Goal: Task Accomplishment & Management: Use online tool/utility

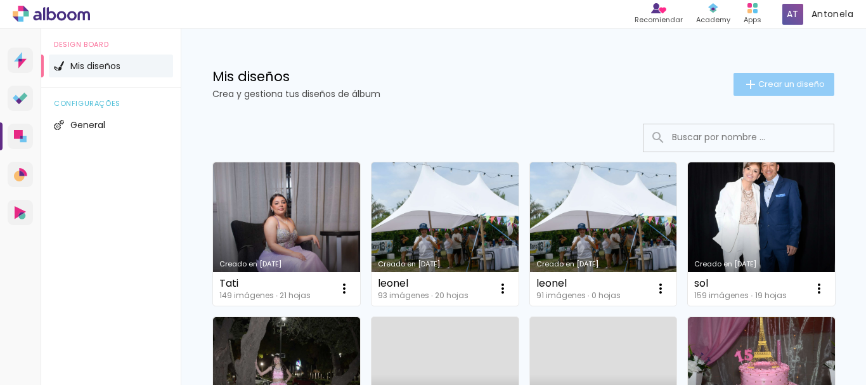
click at [760, 85] on span "Crear un diseño" at bounding box center [791, 84] width 67 height 8
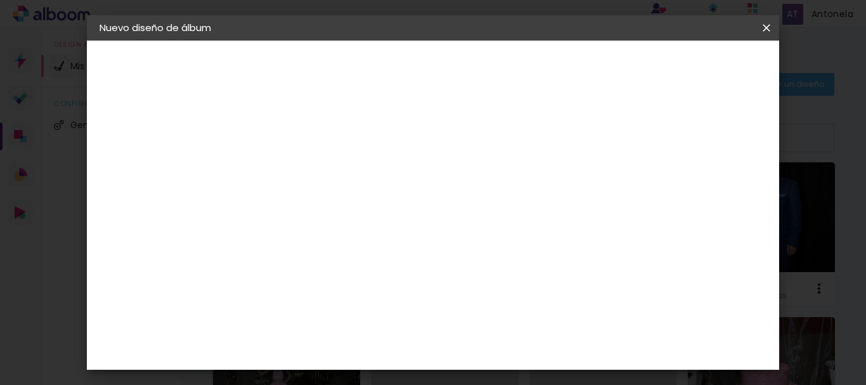
click at [307, 166] on input at bounding box center [307, 170] width 0 height 20
type input "giuli"
type paper-input "giuli"
click at [0, 0] on slot "Avanzar" at bounding box center [0, 0] width 0 height 0
click at [537, 59] on paper-button "Avanzar" at bounding box center [506, 67] width 61 height 22
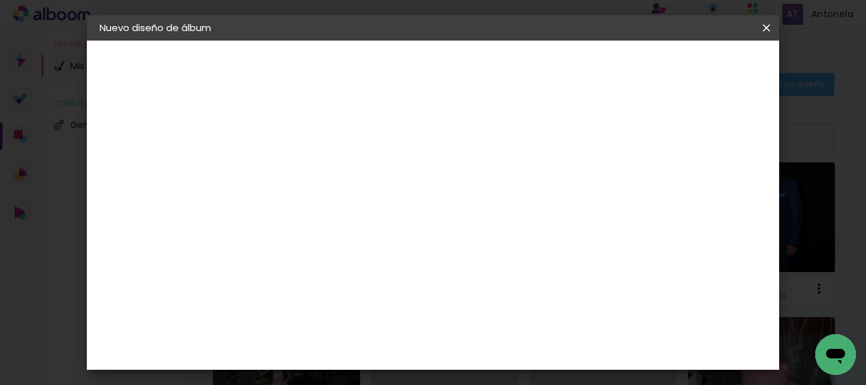
click at [356, 211] on input "text" at bounding box center [331, 221] width 49 height 20
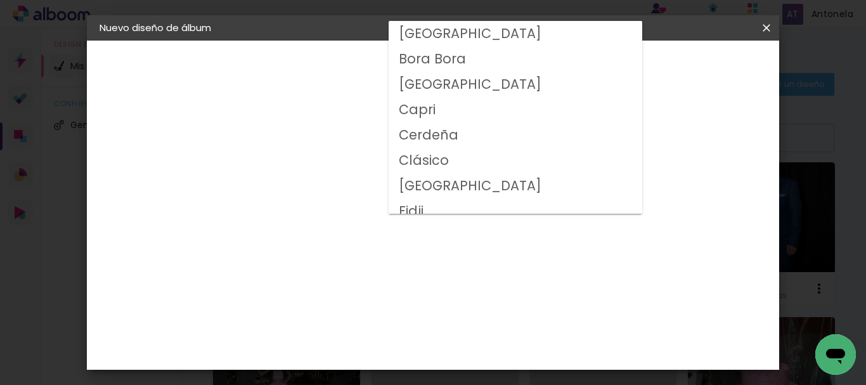
click at [0, 0] on slot "Clásico" at bounding box center [0, 0] width 0 height 0
type input "Clásico"
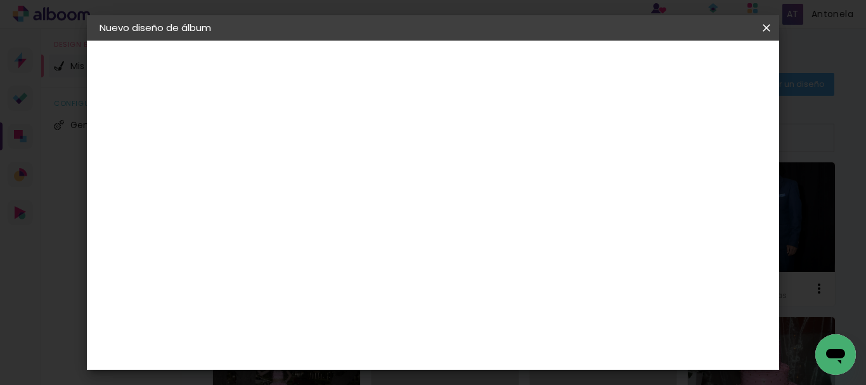
scroll to position [242, 0]
click at [502, 65] on paper-button "Avanzar" at bounding box center [471, 67] width 61 height 22
drag, startPoint x: 702, startPoint y: 70, endPoint x: 704, endPoint y: 77, distance: 6.5
click at [462, 71] on span "Empezar diseño" at bounding box center [442, 72] width 39 height 18
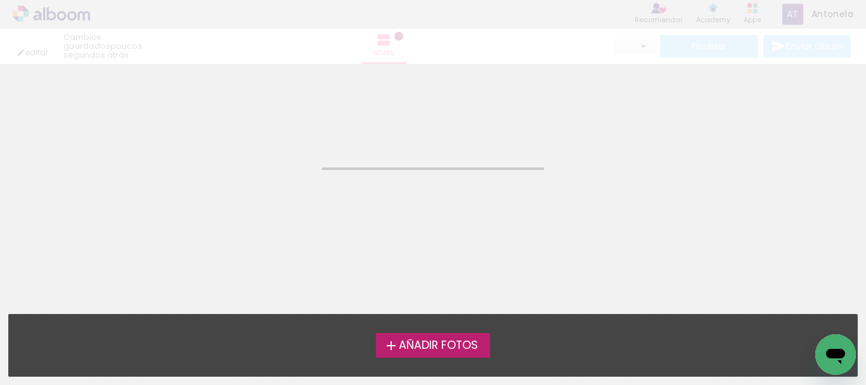
click at [416, 346] on span "Añadir Fotos" at bounding box center [438, 345] width 79 height 11
click at [0, 0] on input "file" at bounding box center [0, 0] width 0 height 0
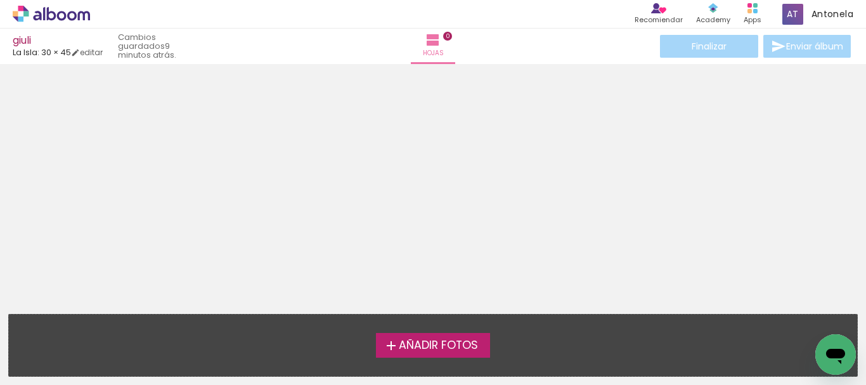
click at [449, 345] on span "Añadir Fotos" at bounding box center [438, 345] width 79 height 11
click at [0, 0] on input "file" at bounding box center [0, 0] width 0 height 0
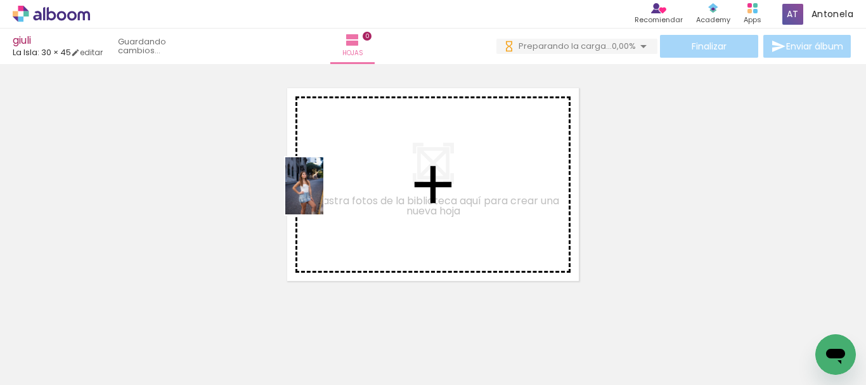
drag, startPoint x: 134, startPoint y: 335, endPoint x: 224, endPoint y: 332, distance: 90.0
click at [378, 179] on quentale-workspace at bounding box center [433, 192] width 866 height 385
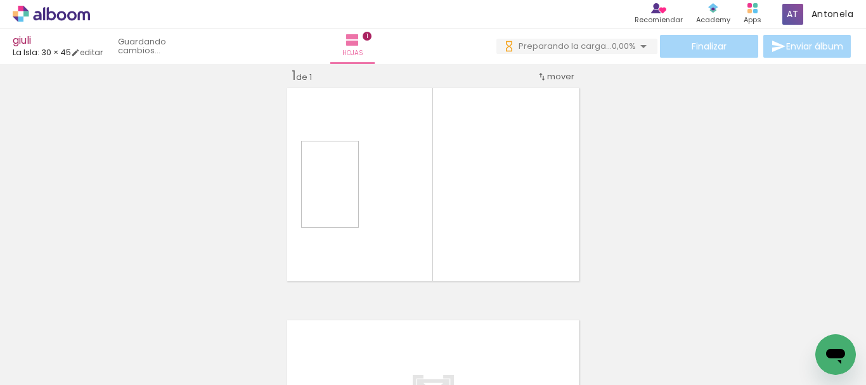
scroll to position [16, 0]
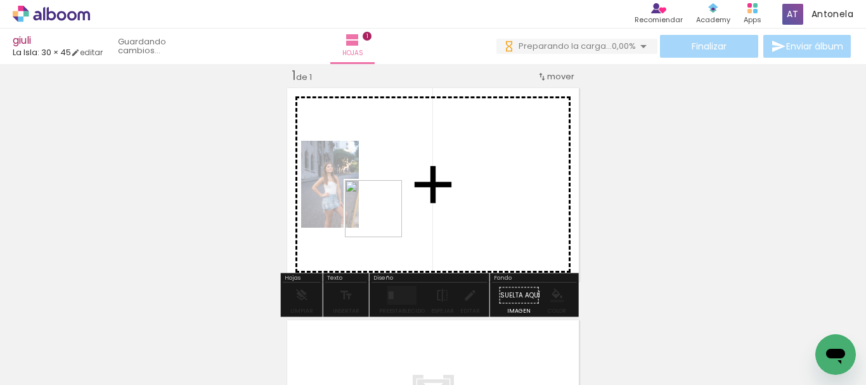
drag, startPoint x: 195, startPoint y: 338, endPoint x: 389, endPoint y: 215, distance: 229.8
click at [389, 215] on quentale-workspace at bounding box center [433, 192] width 866 height 385
click at [406, 214] on quentale-workspace at bounding box center [433, 192] width 866 height 385
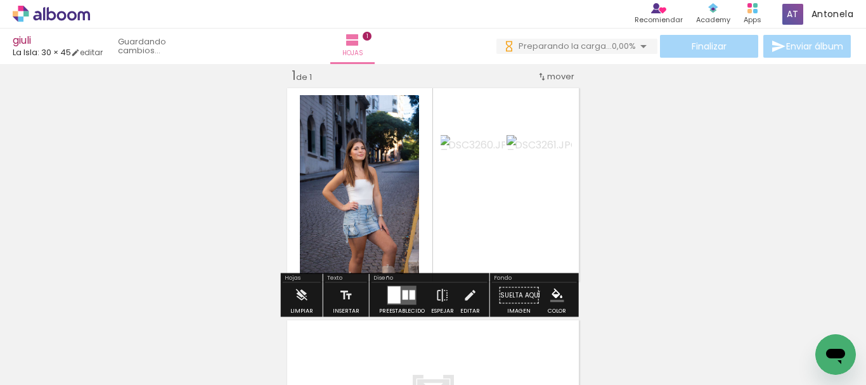
scroll to position [0, 0]
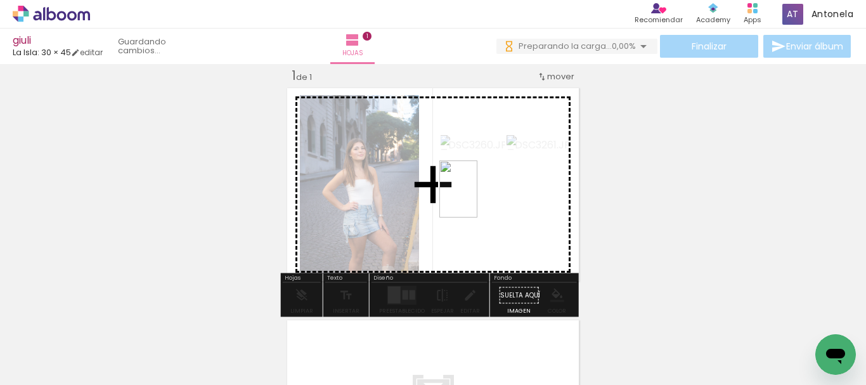
drag, startPoint x: 351, startPoint y: 349, endPoint x: 477, endPoint y: 198, distance: 196.6
click at [477, 198] on quentale-workspace at bounding box center [433, 192] width 866 height 385
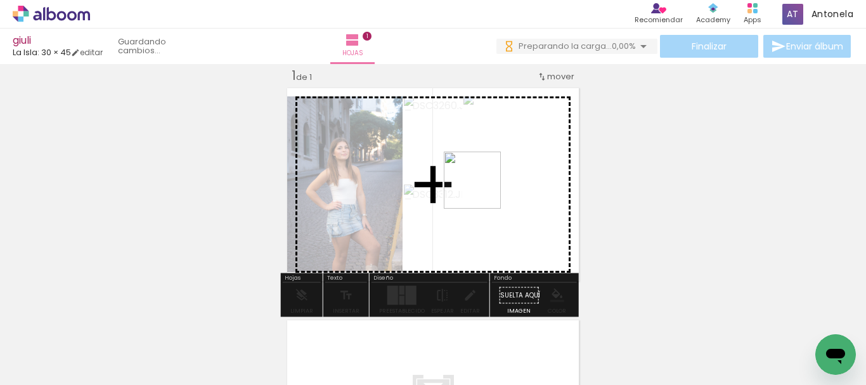
drag, startPoint x: 416, startPoint y: 347, endPoint x: 482, endPoint y: 190, distance: 170.2
click at [482, 190] on quentale-workspace at bounding box center [433, 192] width 866 height 385
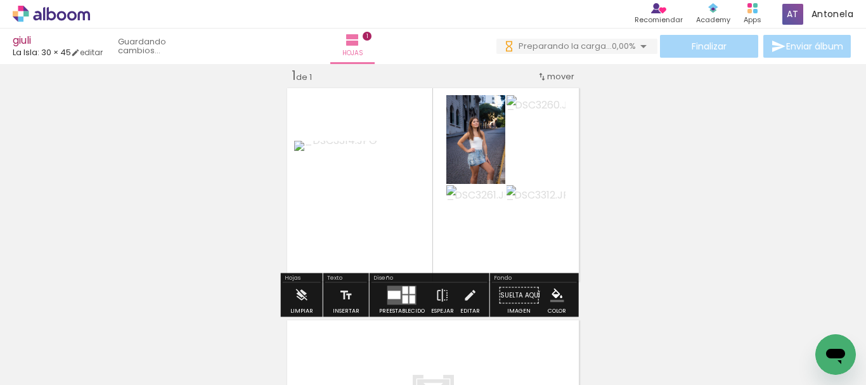
click at [405, 290] on div at bounding box center [405, 290] width 6 height 8
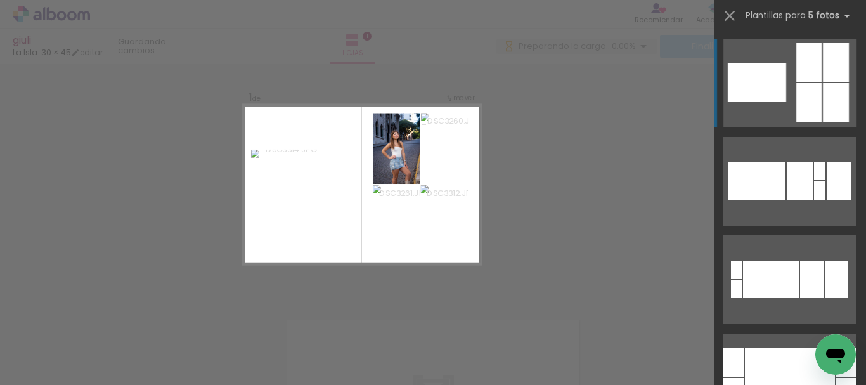
click at [802, 95] on div at bounding box center [808, 102] width 25 height 39
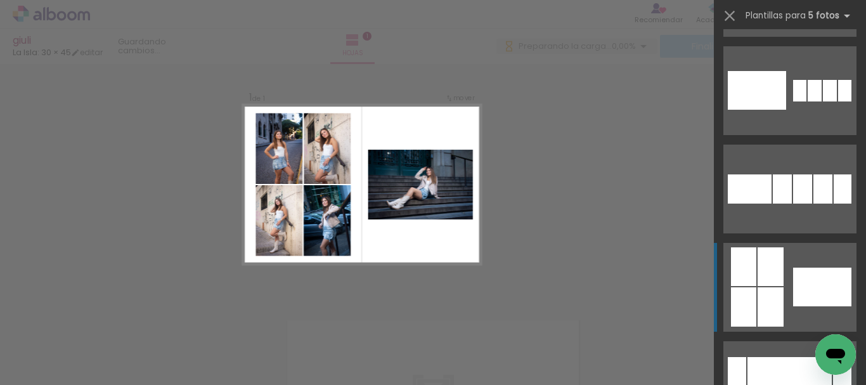
click at [795, 276] on div at bounding box center [822, 286] width 58 height 39
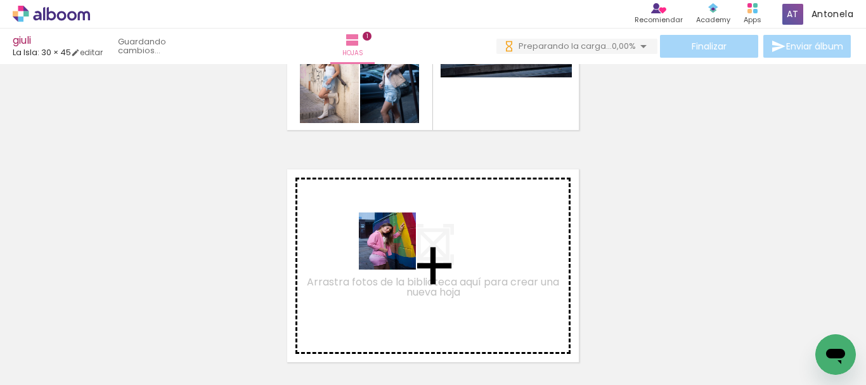
drag, startPoint x: 474, startPoint y: 349, endPoint x: 393, endPoint y: 247, distance: 129.9
click at [393, 247] on quentale-workspace at bounding box center [433, 192] width 866 height 385
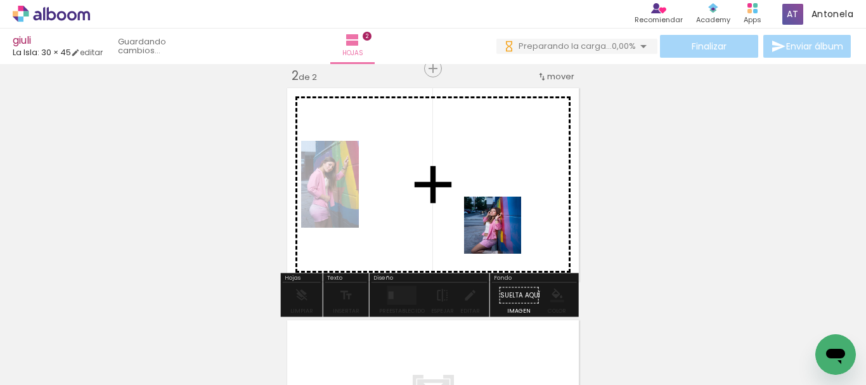
drag, startPoint x: 560, startPoint y: 339, endPoint x: 482, endPoint y: 195, distance: 164.2
click at [482, 195] on quentale-workspace at bounding box center [433, 192] width 866 height 385
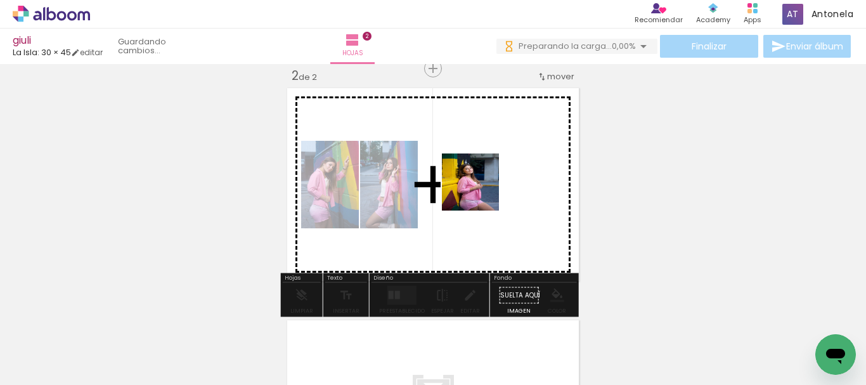
drag, startPoint x: 630, startPoint y: 335, endPoint x: 480, endPoint y: 191, distance: 207.6
click at [480, 191] on quentale-workspace at bounding box center [433, 192] width 866 height 385
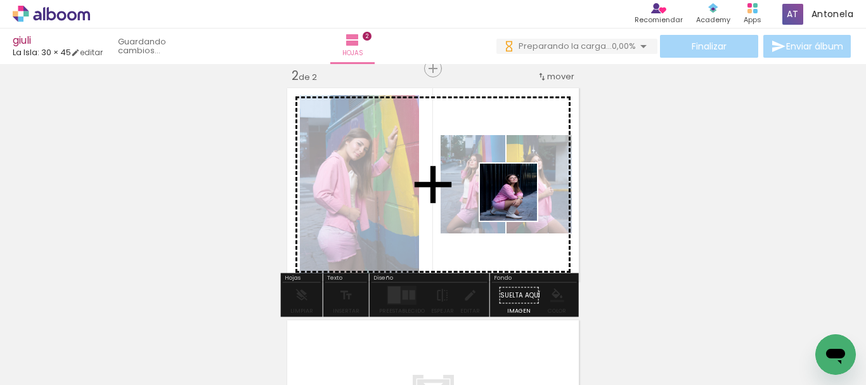
drag, startPoint x: 715, startPoint y: 345, endPoint x: 505, endPoint y: 193, distance: 258.8
click at [505, 193] on quentale-workspace at bounding box center [433, 192] width 866 height 385
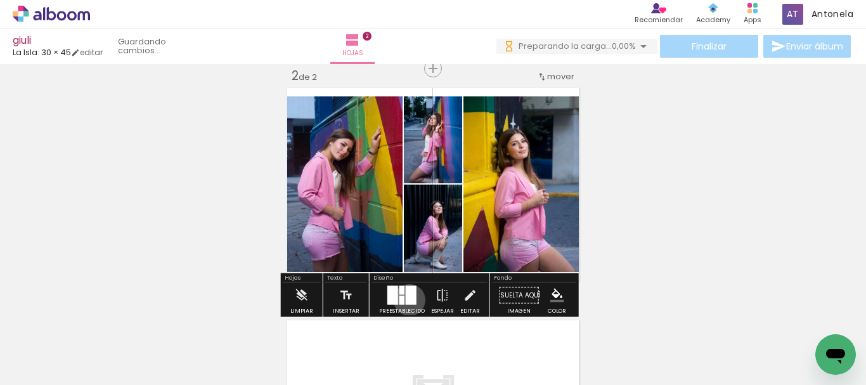
click at [406, 300] on div at bounding box center [411, 295] width 11 height 19
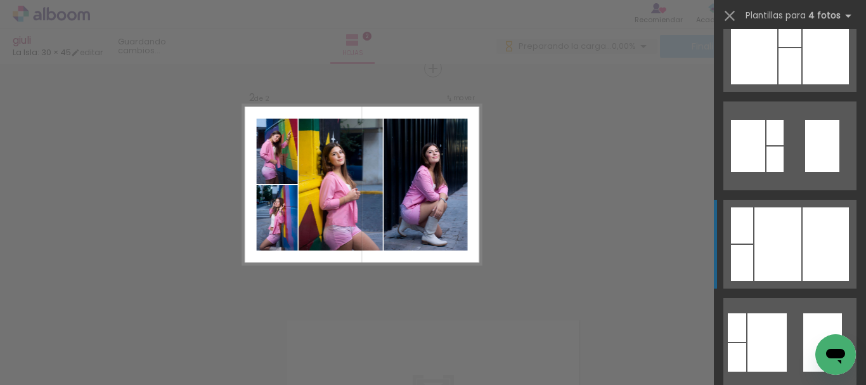
click at [810, 233] on div at bounding box center [825, 244] width 46 height 74
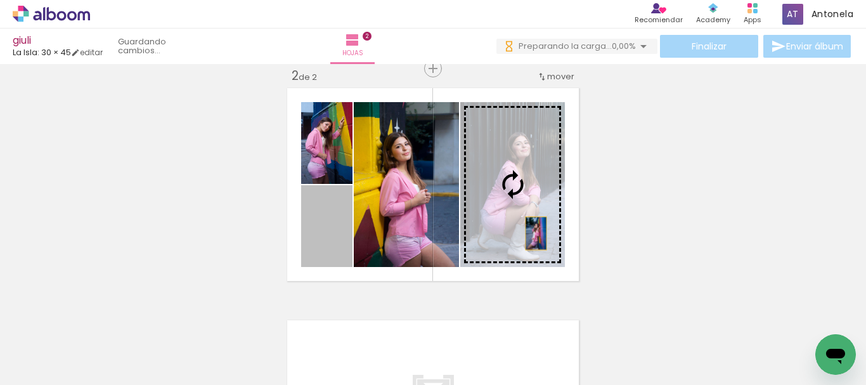
drag, startPoint x: 329, startPoint y: 250, endPoint x: 531, endPoint y: 233, distance: 202.9
click at [0, 0] on slot at bounding box center [0, 0] width 0 height 0
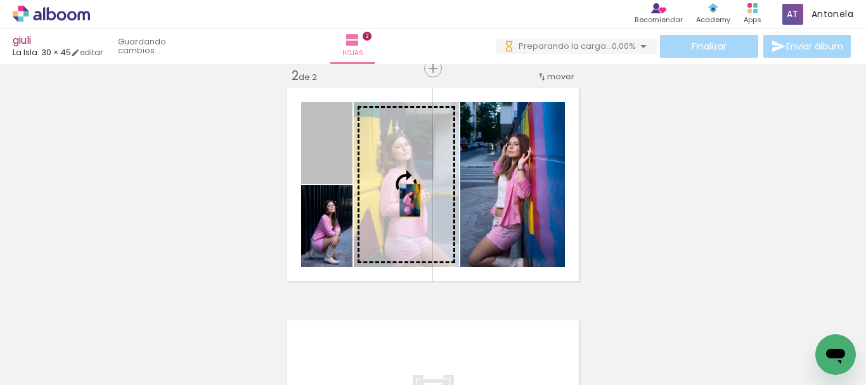
drag, startPoint x: 333, startPoint y: 178, endPoint x: 405, endPoint y: 200, distance: 75.6
click at [0, 0] on slot at bounding box center [0, 0] width 0 height 0
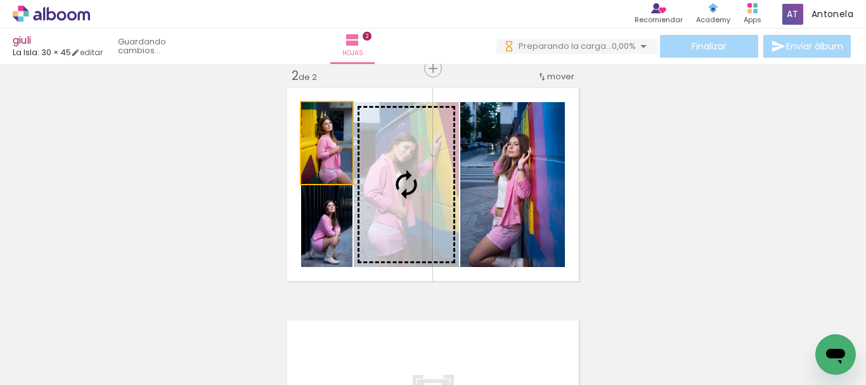
drag, startPoint x: 337, startPoint y: 170, endPoint x: 371, endPoint y: 184, distance: 37.8
click at [0, 0] on slot at bounding box center [0, 0] width 0 height 0
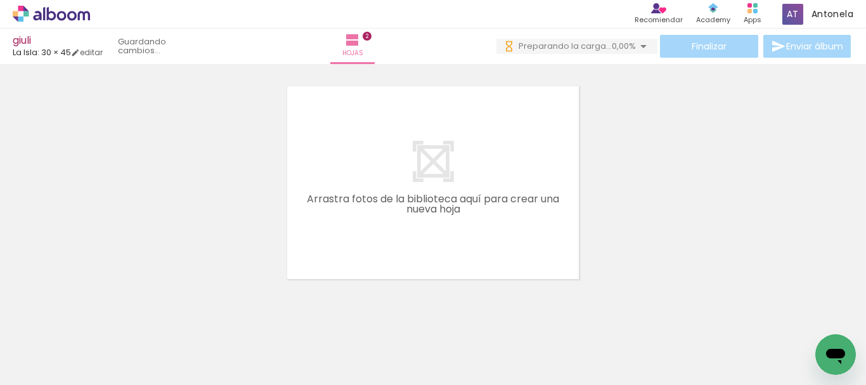
scroll to position [0, 556]
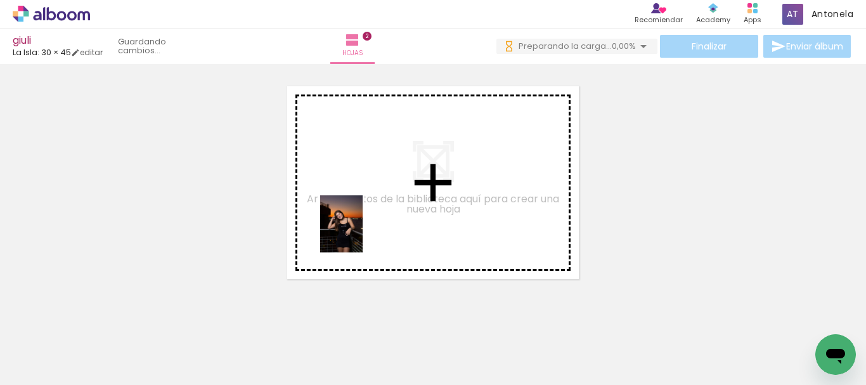
drag, startPoint x: 211, startPoint y: 355, endPoint x: 358, endPoint y: 233, distance: 190.9
click at [358, 233] on quentale-workspace at bounding box center [433, 192] width 866 height 385
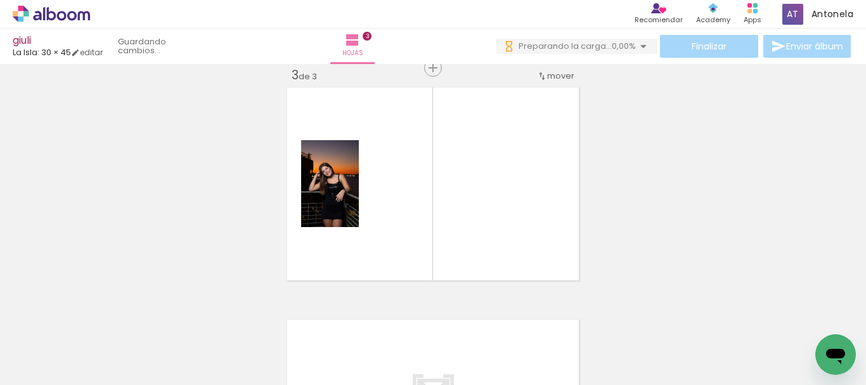
scroll to position [480, 0]
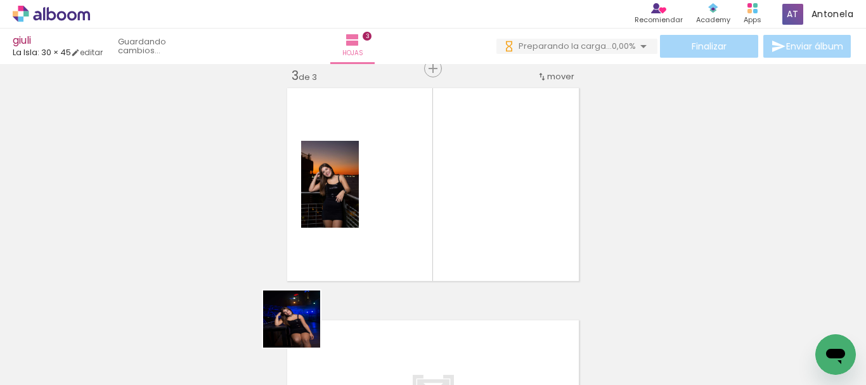
drag, startPoint x: 283, startPoint y: 350, endPoint x: 427, endPoint y: 313, distance: 149.3
click at [464, 197] on quentale-workspace at bounding box center [433, 192] width 866 height 385
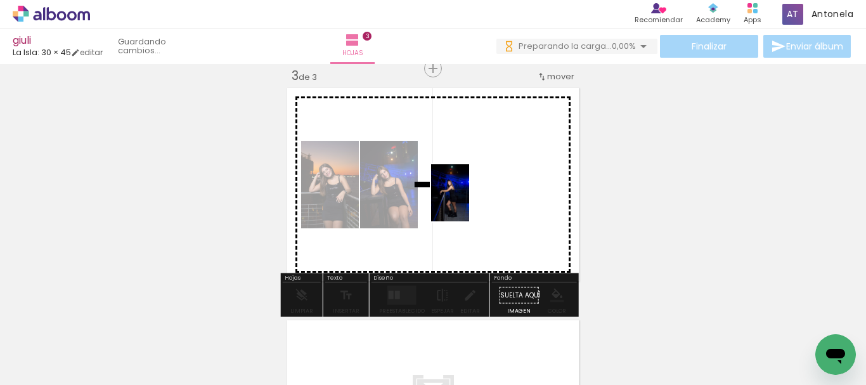
drag, startPoint x: 364, startPoint y: 348, endPoint x: 469, endPoint y: 202, distance: 179.8
click at [469, 202] on quentale-workspace at bounding box center [433, 192] width 866 height 385
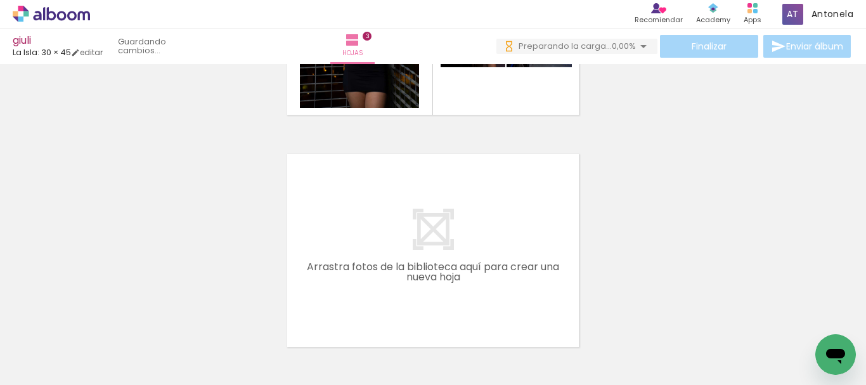
scroll to position [662, 0]
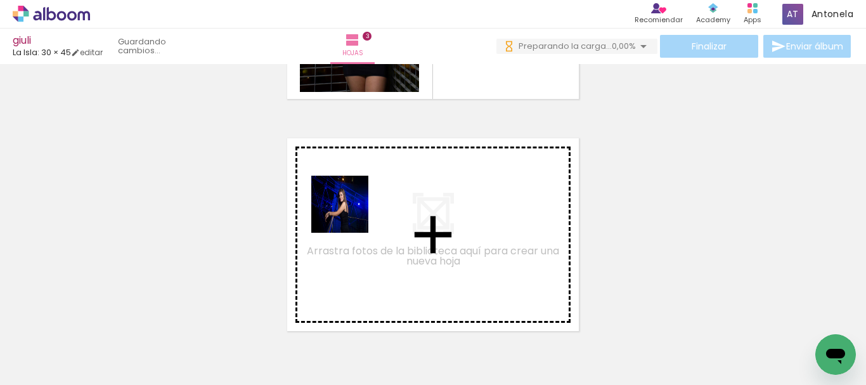
drag, startPoint x: 187, startPoint y: 350, endPoint x: 349, endPoint y: 214, distance: 212.3
click at [349, 214] on quentale-workspace at bounding box center [433, 192] width 866 height 385
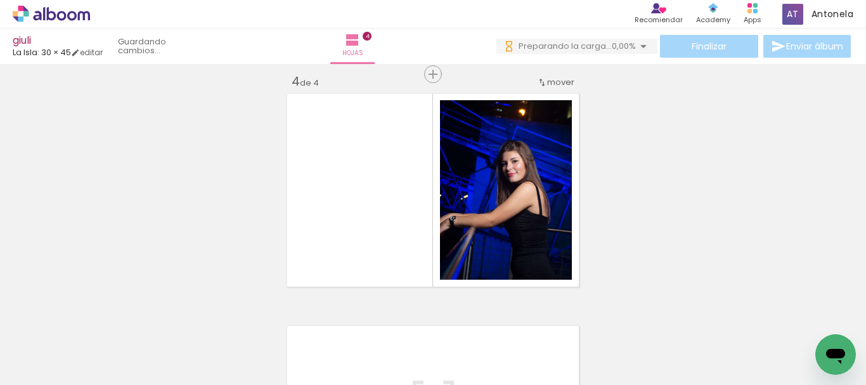
scroll to position [712, 0]
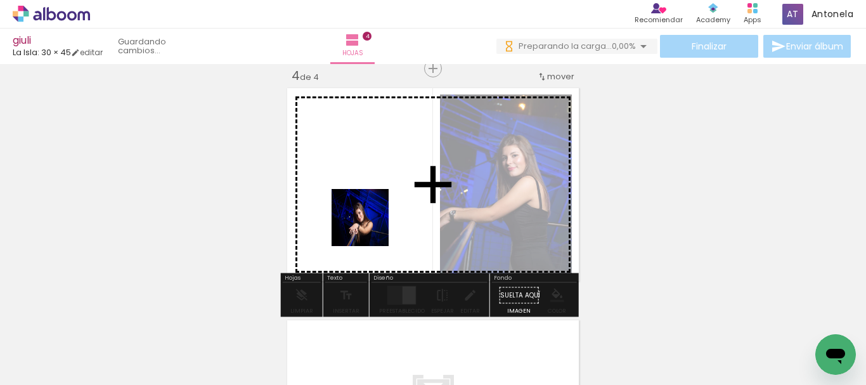
drag, startPoint x: 247, startPoint y: 346, endPoint x: 378, endPoint y: 214, distance: 186.4
click at [378, 214] on quentale-workspace at bounding box center [433, 192] width 866 height 385
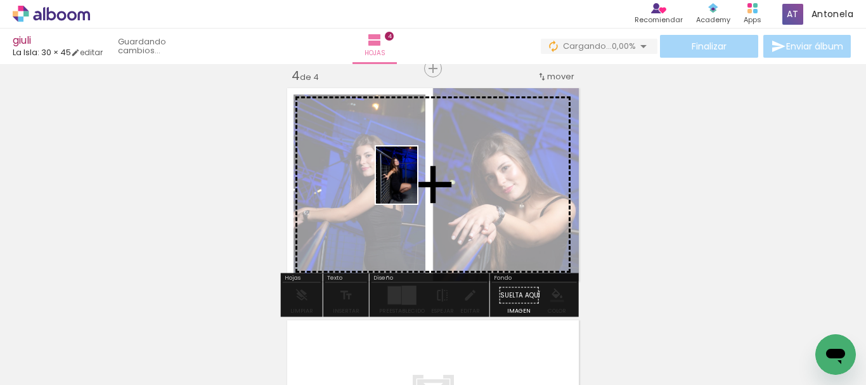
drag, startPoint x: 314, startPoint y: 348, endPoint x: 414, endPoint y: 184, distance: 191.4
click at [414, 184] on quentale-workspace at bounding box center [433, 192] width 866 height 385
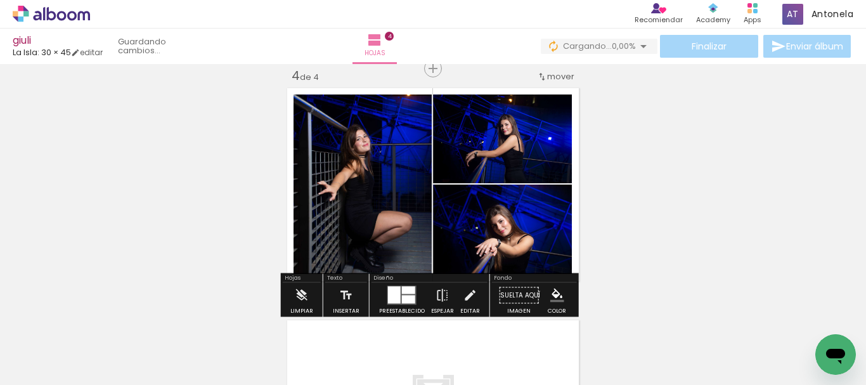
click at [390, 297] on div at bounding box center [394, 294] width 13 height 17
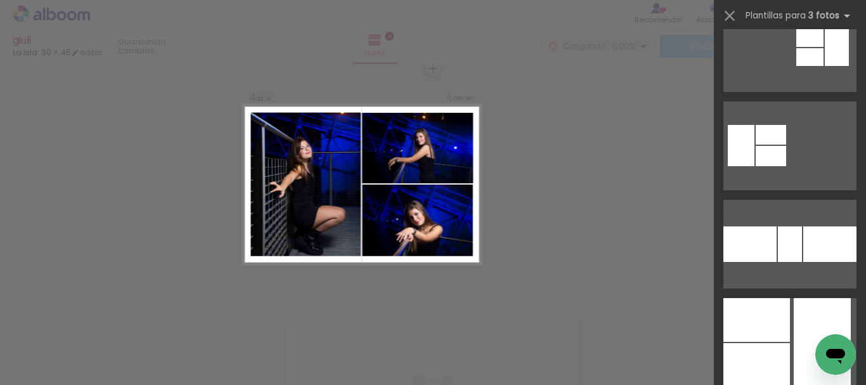
scroll to position [0, 0]
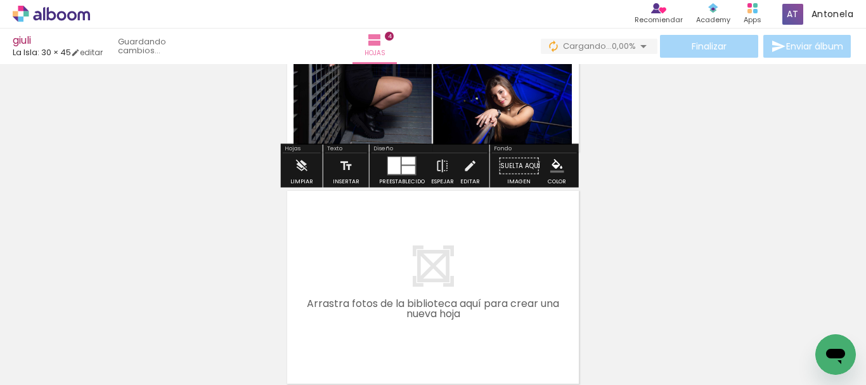
scroll to position [885, 0]
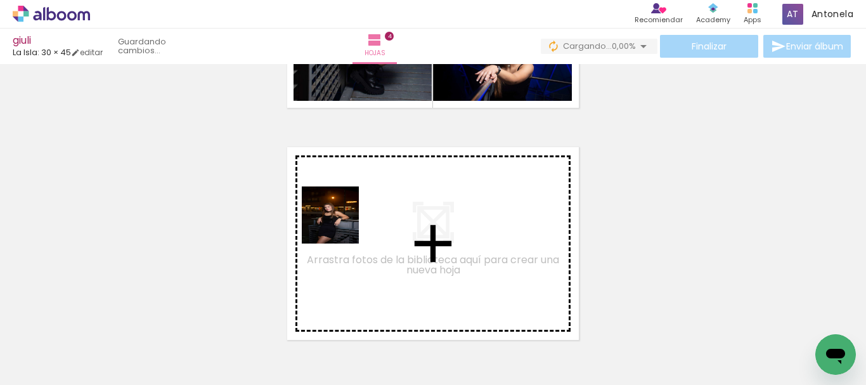
drag, startPoint x: 338, startPoint y: 350, endPoint x: 340, endPoint y: 224, distance: 125.5
click at [340, 224] on quentale-workspace at bounding box center [433, 192] width 866 height 385
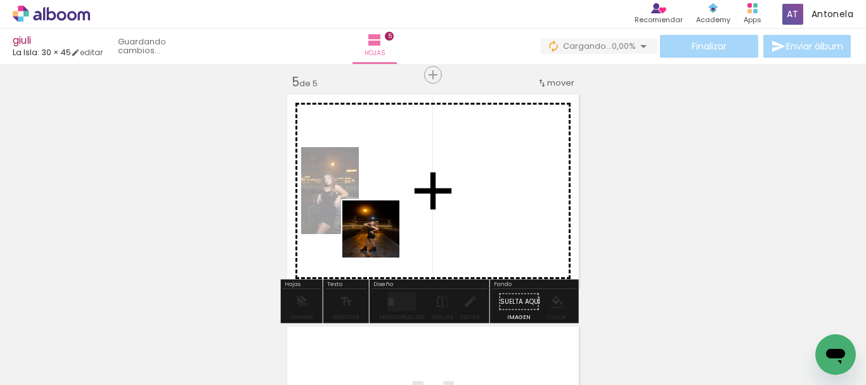
scroll to position [944, 0]
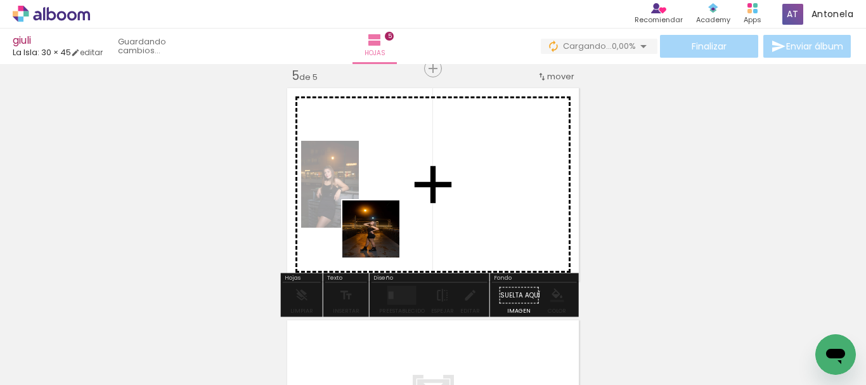
drag, startPoint x: 411, startPoint y: 363, endPoint x: 380, endPoint y: 235, distance: 131.7
click at [380, 235] on quentale-workspace at bounding box center [433, 192] width 866 height 385
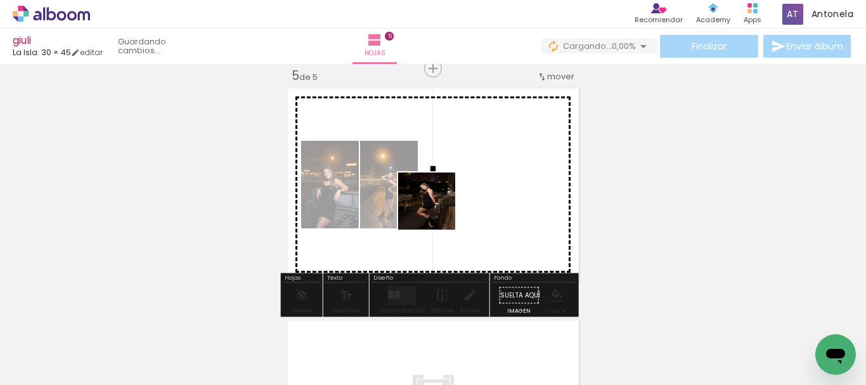
drag, startPoint x: 473, startPoint y: 350, endPoint x: 436, endPoint y: 208, distance: 147.4
click at [436, 208] on quentale-workspace at bounding box center [433, 192] width 866 height 385
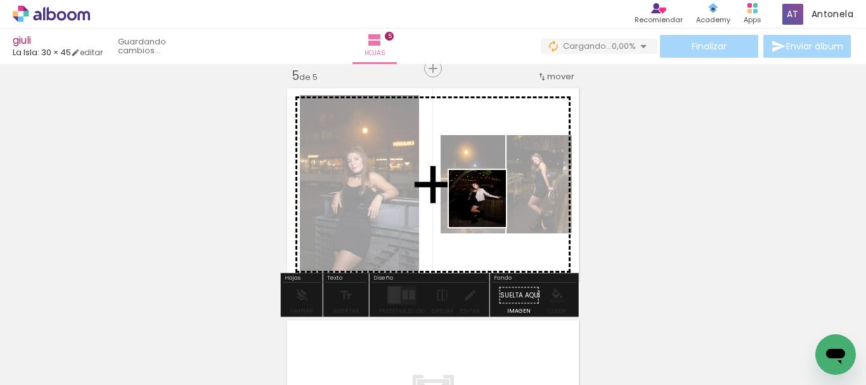
drag, startPoint x: 541, startPoint y: 341, endPoint x: 486, endPoint y: 207, distance: 144.7
click at [486, 207] on quentale-workspace at bounding box center [433, 192] width 866 height 385
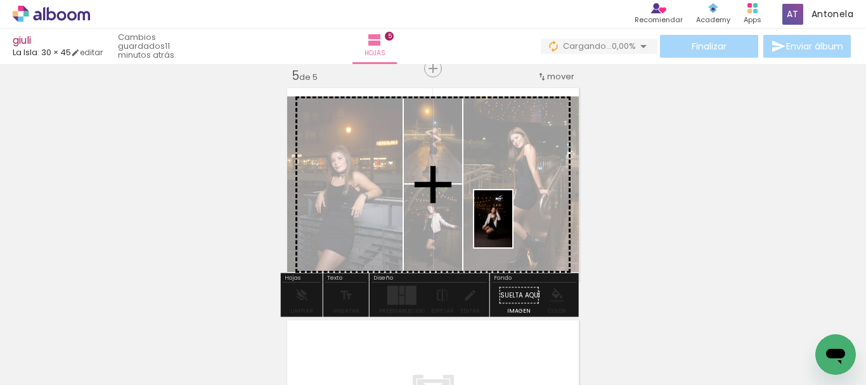
drag, startPoint x: 617, startPoint y: 342, endPoint x: 512, endPoint y: 228, distance: 154.7
click at [512, 228] on quentale-workspace at bounding box center [433, 192] width 866 height 385
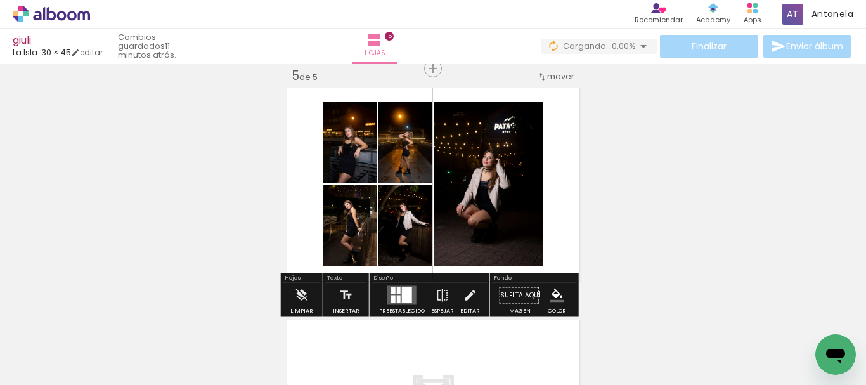
click at [397, 288] on div at bounding box center [399, 290] width 4 height 7
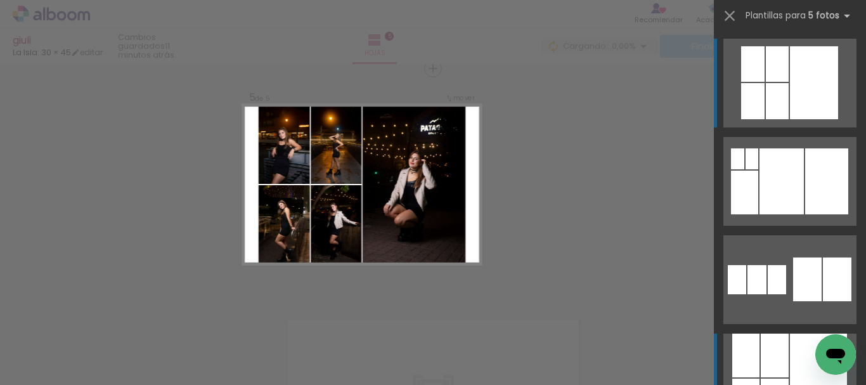
click at [790, 336] on div at bounding box center [818, 377] width 57 height 89
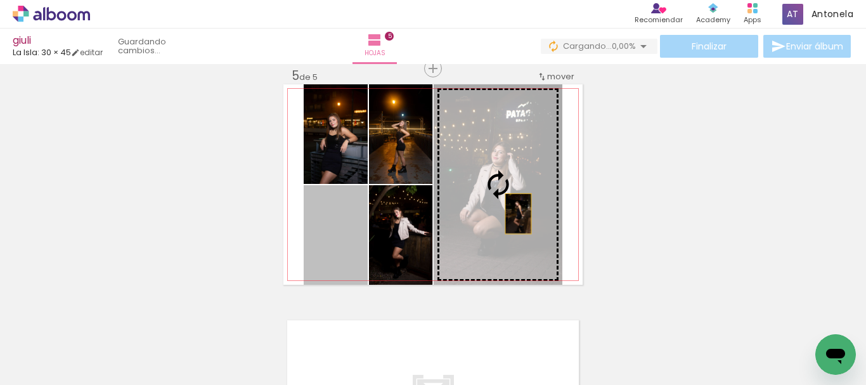
drag, startPoint x: 352, startPoint y: 263, endPoint x: 513, endPoint y: 214, distance: 168.4
click at [0, 0] on slot at bounding box center [0, 0] width 0 height 0
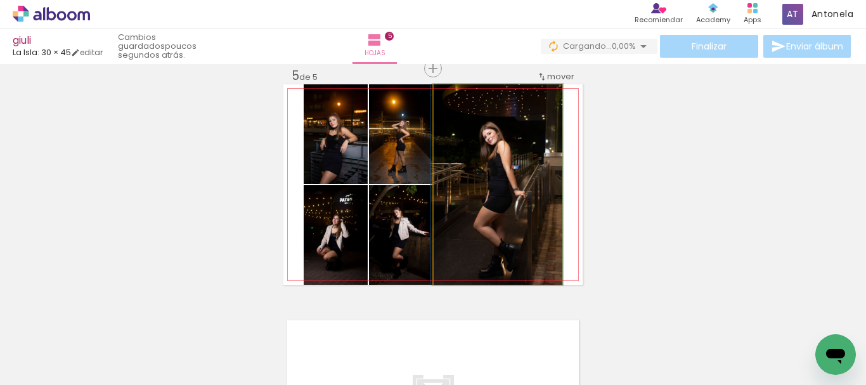
drag, startPoint x: 529, startPoint y: 230, endPoint x: 528, endPoint y: 205, distance: 25.4
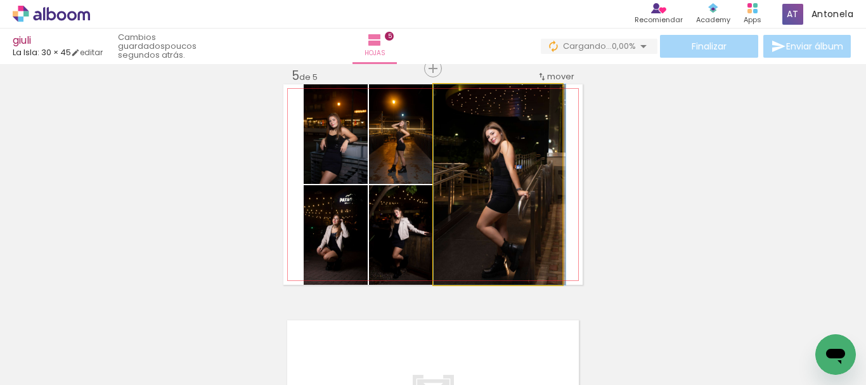
drag, startPoint x: 523, startPoint y: 207, endPoint x: 531, endPoint y: 209, distance: 8.3
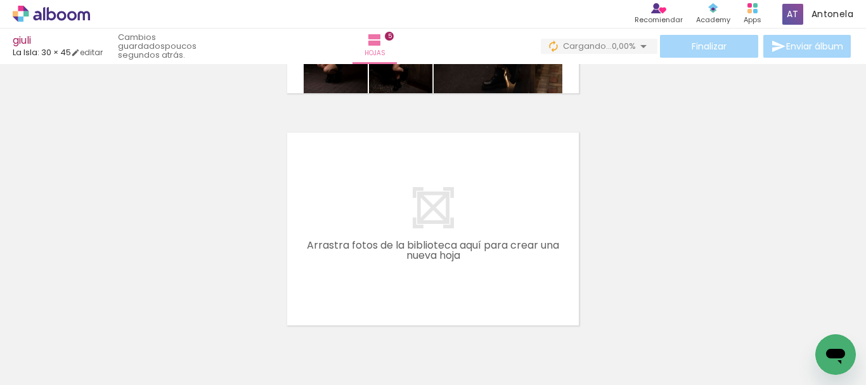
scroll to position [1141, 0]
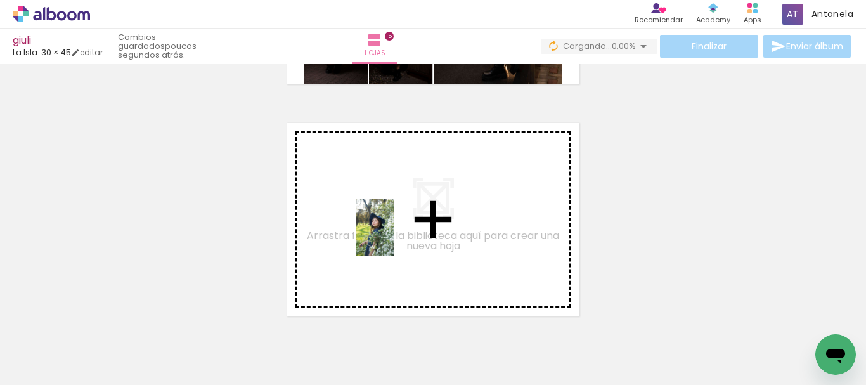
drag, startPoint x: 243, startPoint y: 353, endPoint x: 394, endPoint y: 236, distance: 190.2
click at [394, 236] on quentale-workspace at bounding box center [433, 192] width 866 height 385
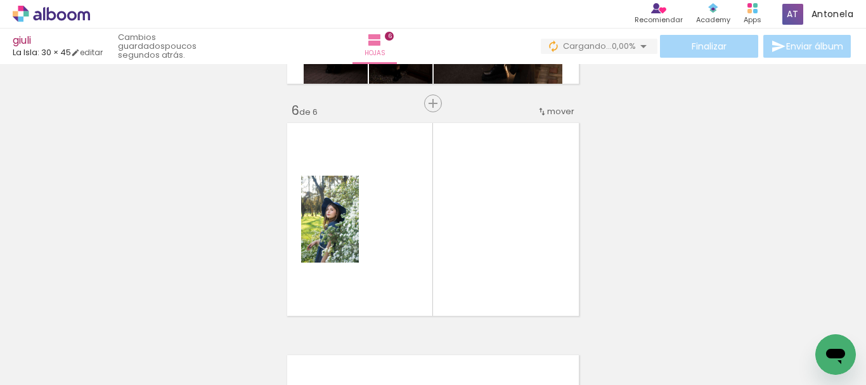
scroll to position [1176, 0]
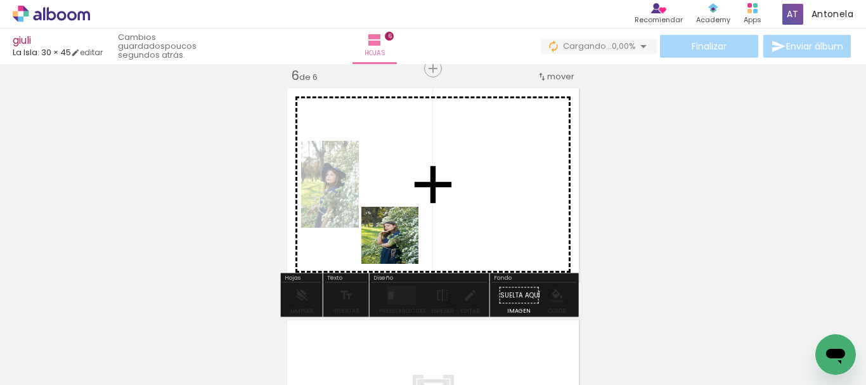
drag, startPoint x: 314, startPoint y: 336, endPoint x: 402, endPoint y: 241, distance: 129.6
click at [402, 241] on quentale-workspace at bounding box center [433, 192] width 866 height 385
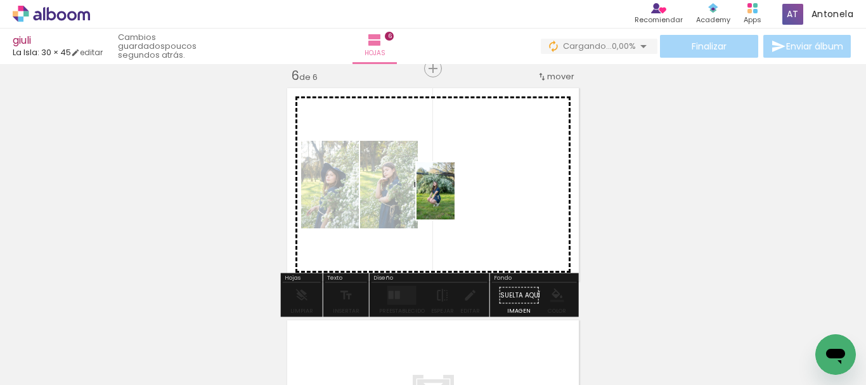
drag, startPoint x: 376, startPoint y: 344, endPoint x: 456, endPoint y: 199, distance: 166.0
click at [456, 199] on quentale-workspace at bounding box center [433, 192] width 866 height 385
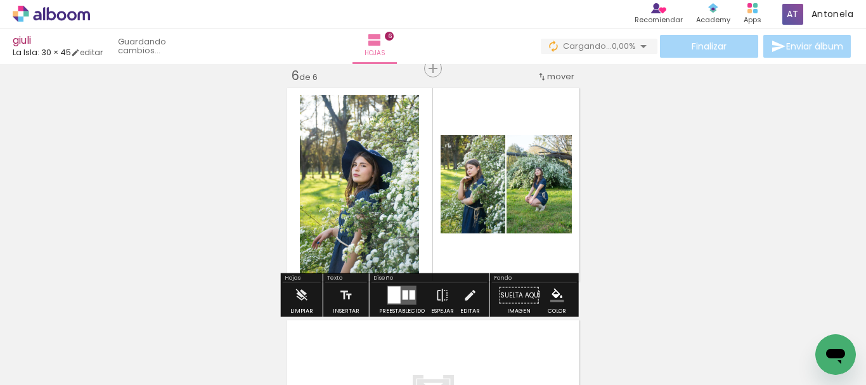
click at [505, 255] on quentale-layouter at bounding box center [432, 184] width 299 height 200
click at [397, 295] on div at bounding box center [394, 294] width 13 height 17
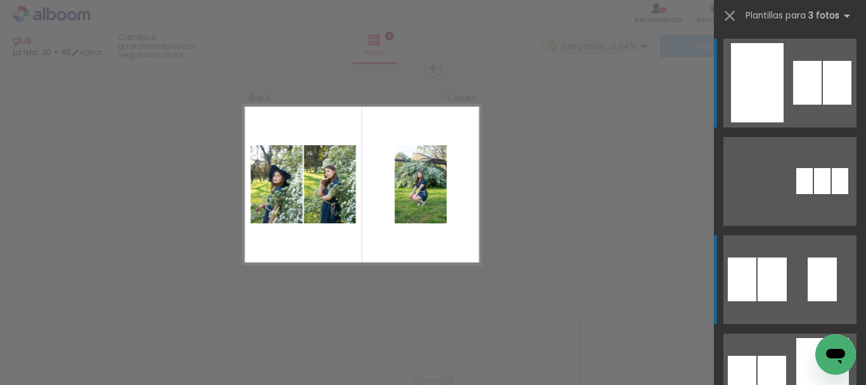
click at [821, 269] on div at bounding box center [821, 279] width 29 height 44
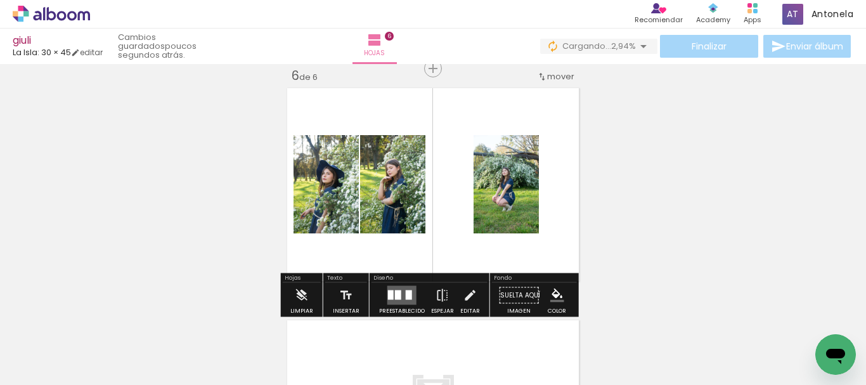
click at [397, 293] on div at bounding box center [398, 295] width 6 height 10
click at [0, 0] on div "Confirmar Cancelar" at bounding box center [0, 0] width 0 height 0
click at [406, 299] on div at bounding box center [409, 295] width 6 height 10
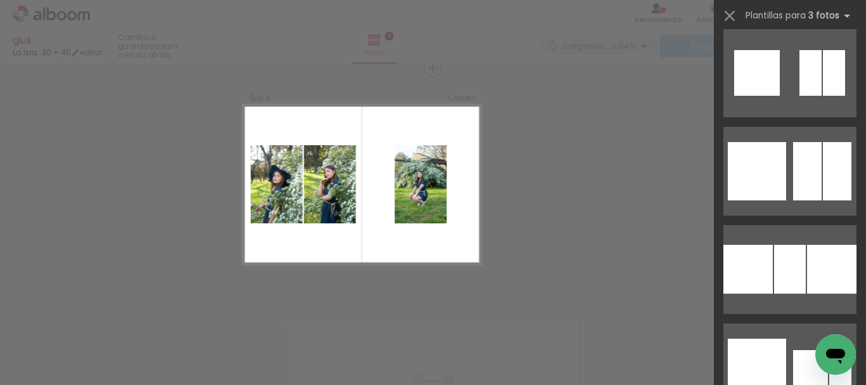
scroll to position [2311, 0]
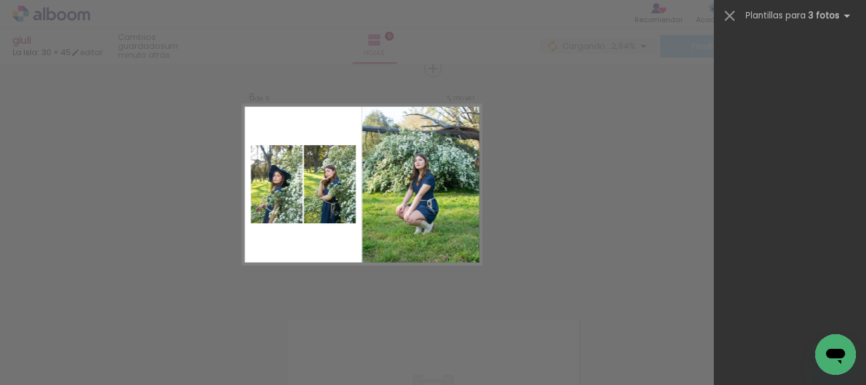
scroll to position [0, 1312]
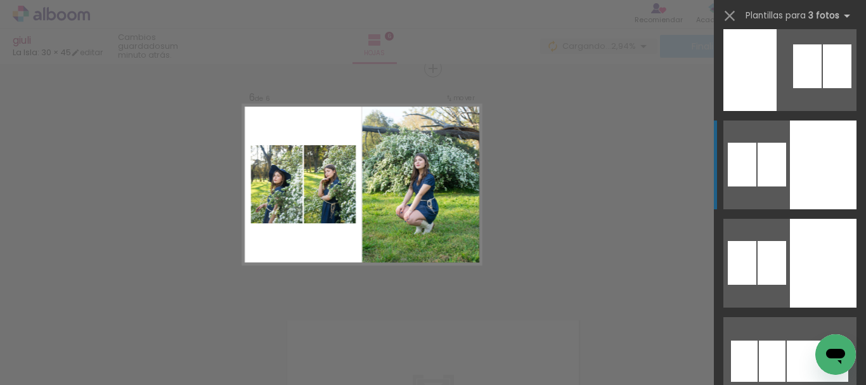
click at [802, 161] on div at bounding box center [823, 164] width 67 height 89
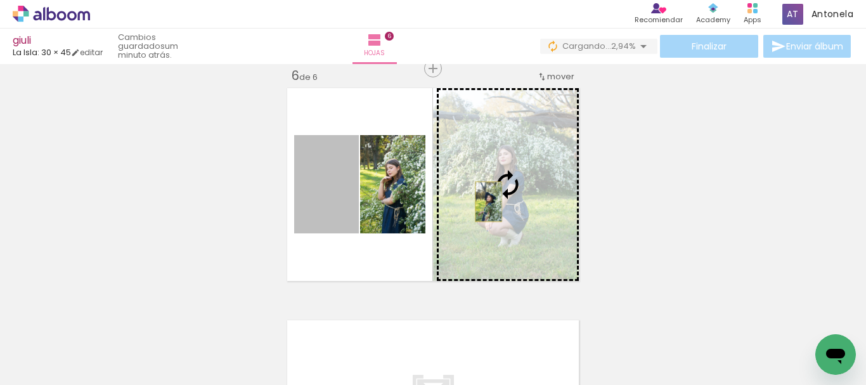
drag, startPoint x: 340, startPoint y: 197, endPoint x: 484, endPoint y: 202, distance: 143.3
click at [0, 0] on slot at bounding box center [0, 0] width 0 height 0
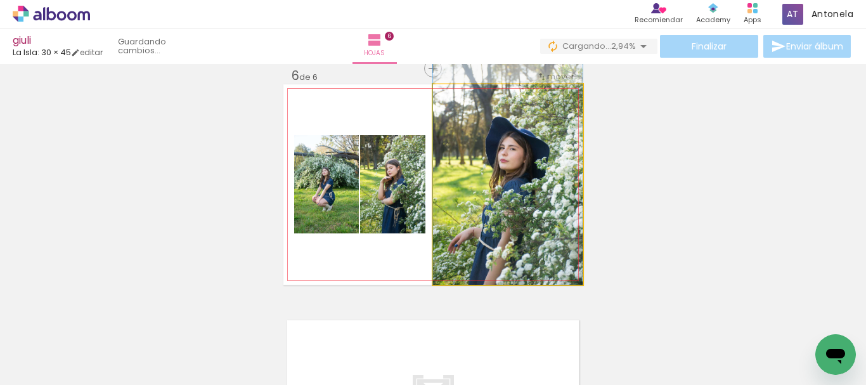
drag, startPoint x: 542, startPoint y: 215, endPoint x: 539, endPoint y: 199, distance: 16.7
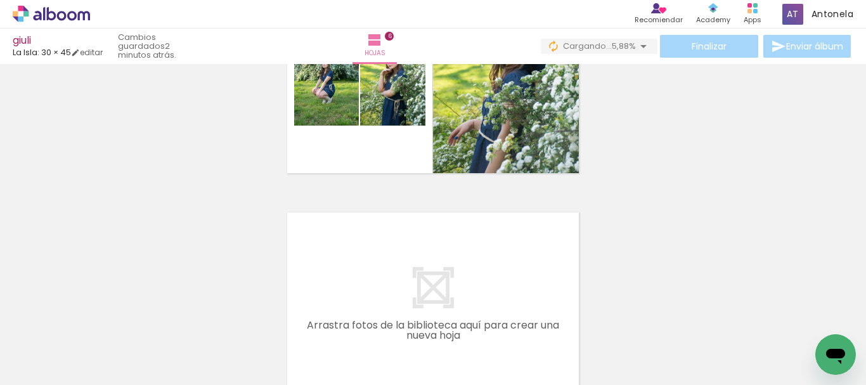
scroll to position [1292, 0]
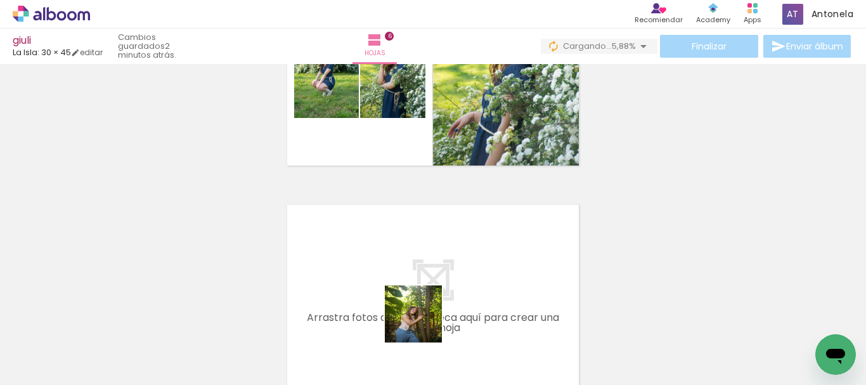
drag, startPoint x: 449, startPoint y: 345, endPoint x: 372, endPoint y: 286, distance: 97.2
click at [372, 286] on quentale-workspace at bounding box center [433, 192] width 866 height 385
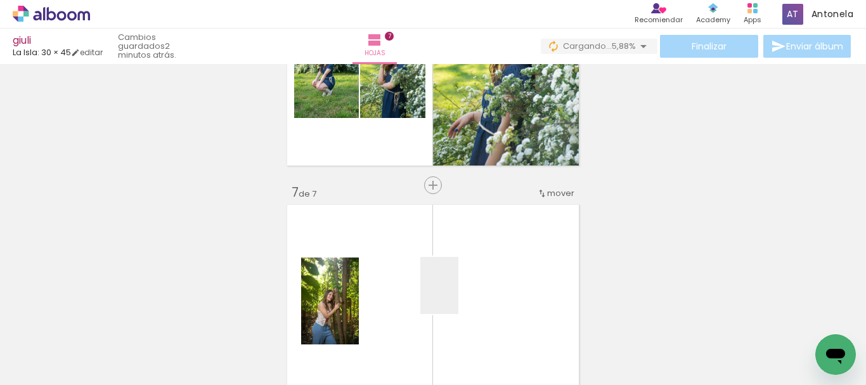
scroll to position [1408, 0]
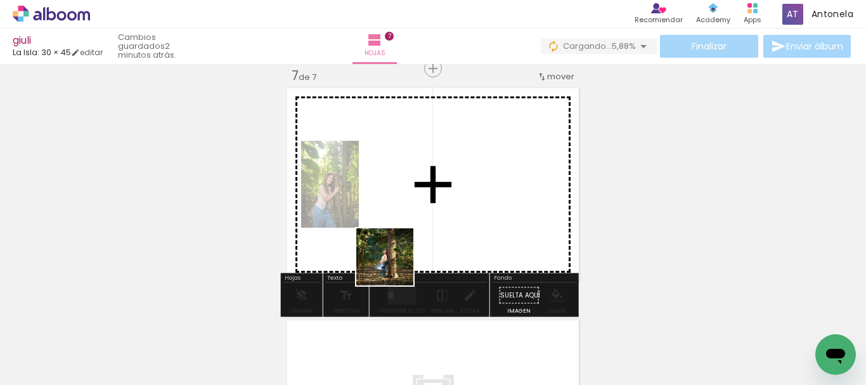
drag, startPoint x: 514, startPoint y: 334, endPoint x: 394, endPoint y: 266, distance: 137.7
click at [394, 266] on quentale-workspace at bounding box center [433, 192] width 866 height 385
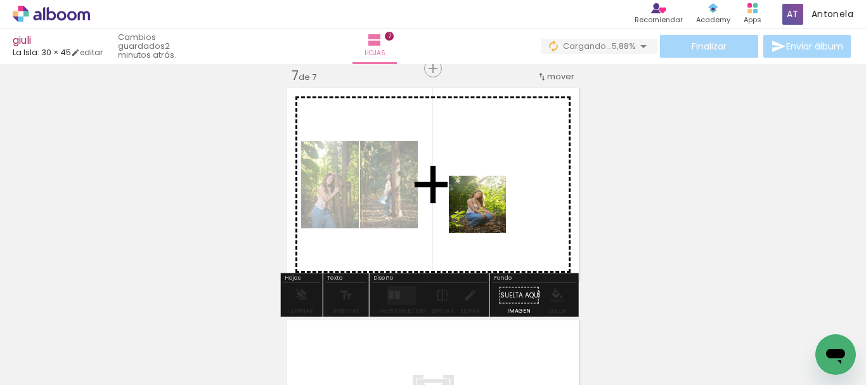
drag, startPoint x: 588, startPoint y: 338, endPoint x: 487, endPoint y: 214, distance: 160.4
click at [487, 214] on quentale-workspace at bounding box center [433, 192] width 866 height 385
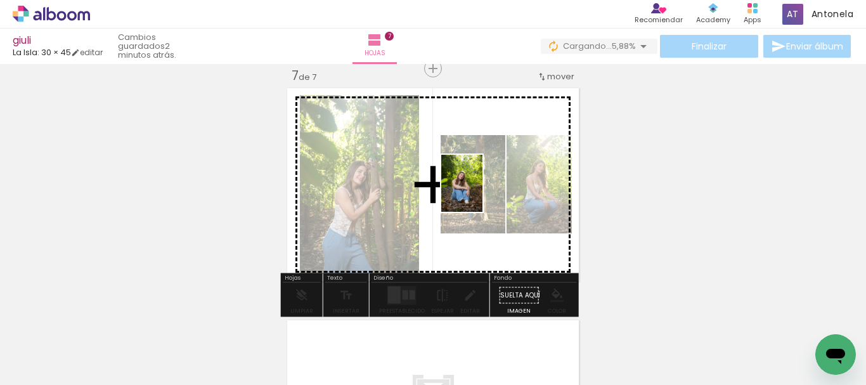
drag, startPoint x: 673, startPoint y: 343, endPoint x: 479, endPoint y: 193, distance: 245.3
click at [479, 193] on quentale-workspace at bounding box center [433, 192] width 866 height 385
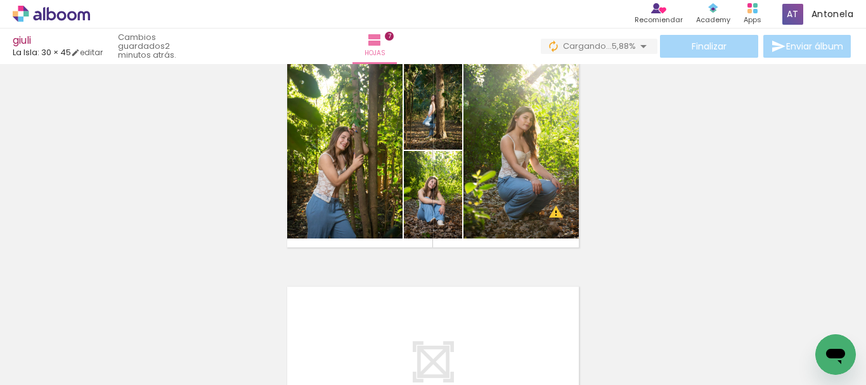
scroll to position [1417, 0]
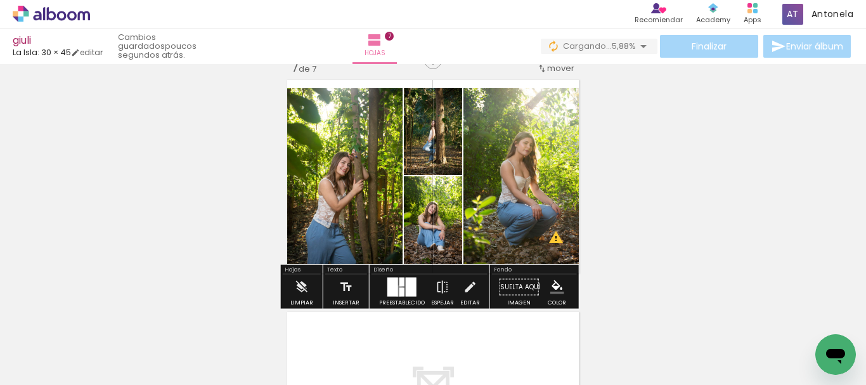
drag, startPoint x: 395, startPoint y: 291, endPoint x: 865, endPoint y: 164, distance: 486.6
click at [396, 291] on quentale-layouter at bounding box center [401, 287] width 29 height 19
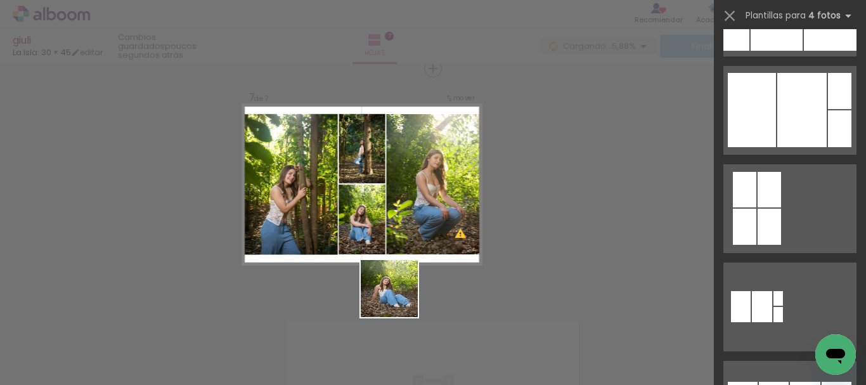
scroll to position [0, 0]
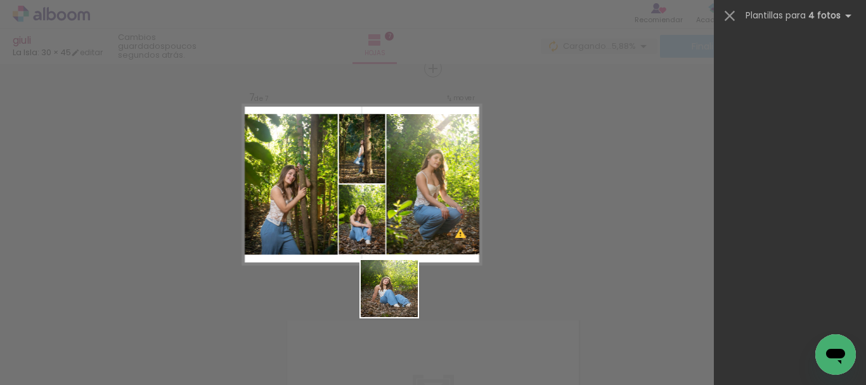
drag, startPoint x: 401, startPoint y: 314, endPoint x: 390, endPoint y: 229, distance: 85.7
click at [390, 229] on quentale-workspace at bounding box center [433, 192] width 866 height 385
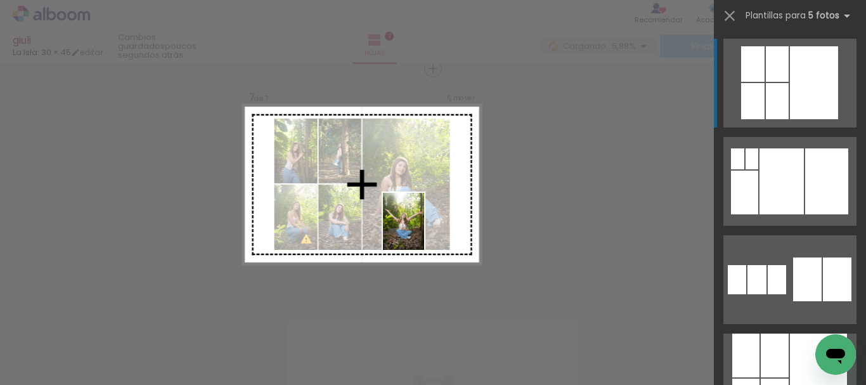
drag, startPoint x: 479, startPoint y: 358, endPoint x: 421, endPoint y: 231, distance: 140.1
click at [421, 231] on quentale-workspace at bounding box center [433, 192] width 866 height 385
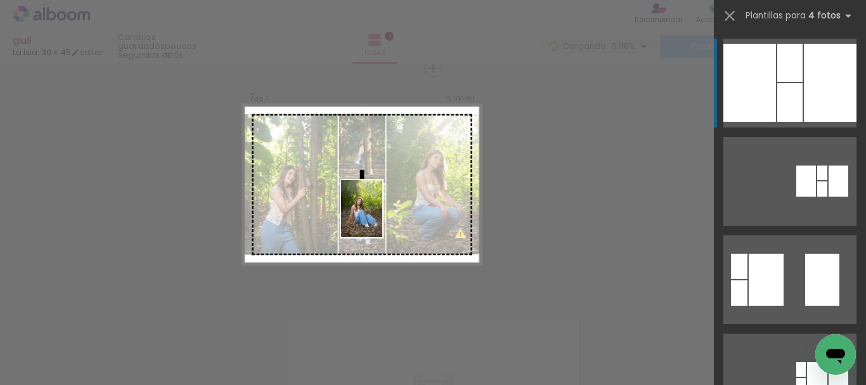
drag, startPoint x: 410, startPoint y: 347, endPoint x: 463, endPoint y: 362, distance: 55.2
click at [371, 189] on quentale-workspace at bounding box center [433, 192] width 866 height 385
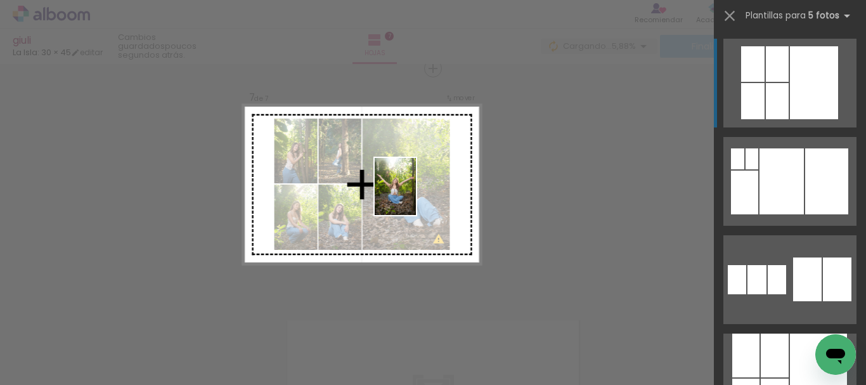
drag, startPoint x: 482, startPoint y: 357, endPoint x: 409, endPoint y: 182, distance: 189.5
click at [409, 185] on quentale-workspace at bounding box center [433, 192] width 866 height 385
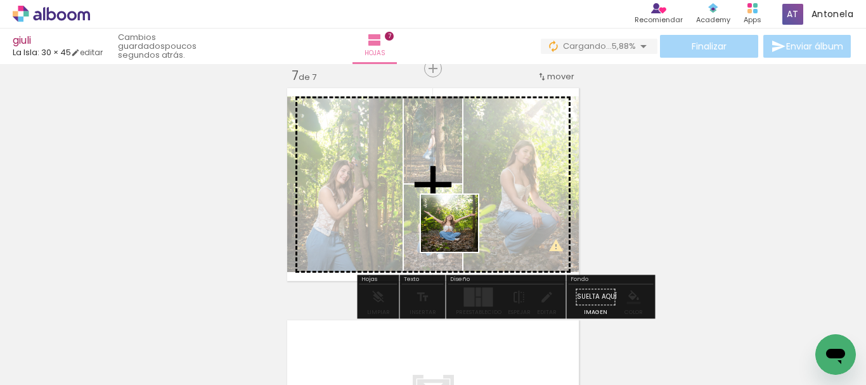
drag, startPoint x: 470, startPoint y: 367, endPoint x: 433, endPoint y: 307, distance: 70.9
click at [459, 201] on quentale-workspace at bounding box center [433, 192] width 866 height 385
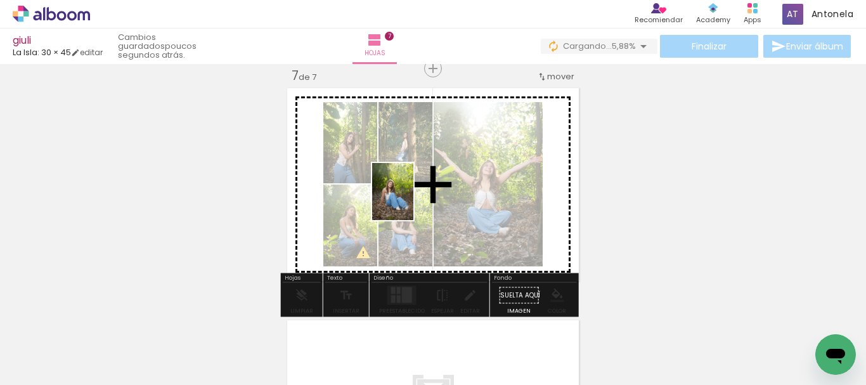
drag, startPoint x: 411, startPoint y: 352, endPoint x: 410, endPoint y: 201, distance: 151.5
click at [410, 201] on quentale-workspace at bounding box center [433, 192] width 866 height 385
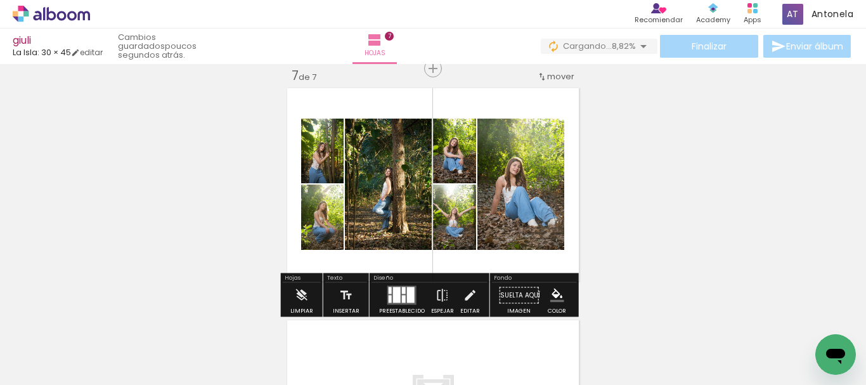
click at [402, 292] on div at bounding box center [404, 290] width 4 height 7
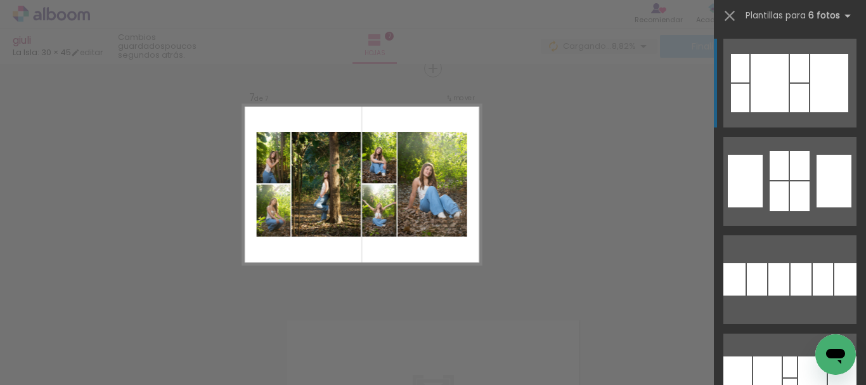
click at [772, 69] on div at bounding box center [769, 83] width 38 height 58
click at [783, 80] on div at bounding box center [769, 83] width 38 height 58
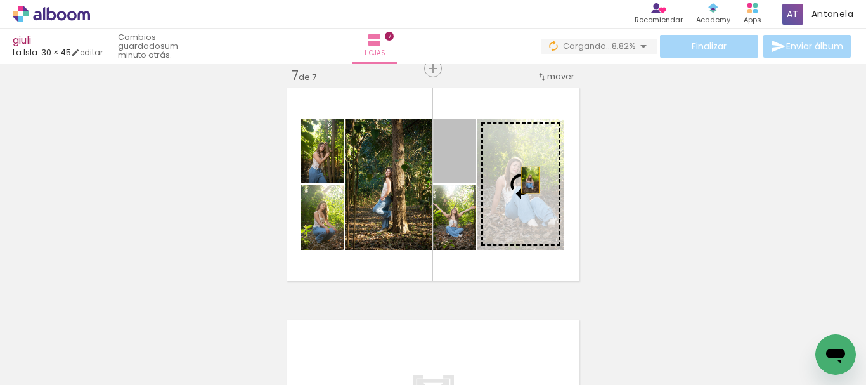
drag, startPoint x: 463, startPoint y: 170, endPoint x: 525, endPoint y: 180, distance: 62.8
click at [0, 0] on slot at bounding box center [0, 0] width 0 height 0
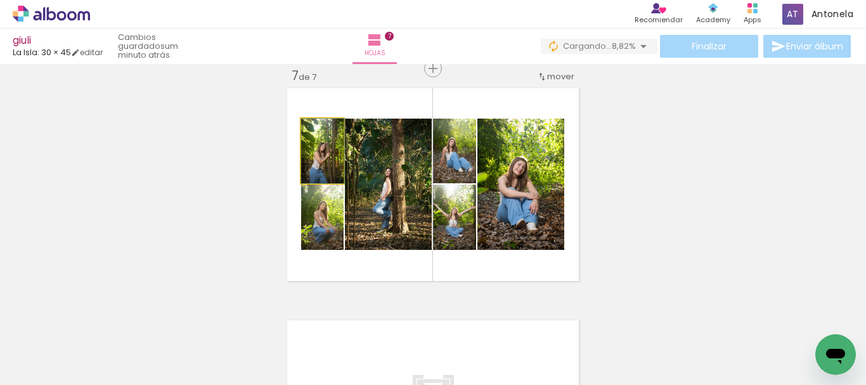
drag, startPoint x: 335, startPoint y: 174, endPoint x: 335, endPoint y: 161, distance: 12.7
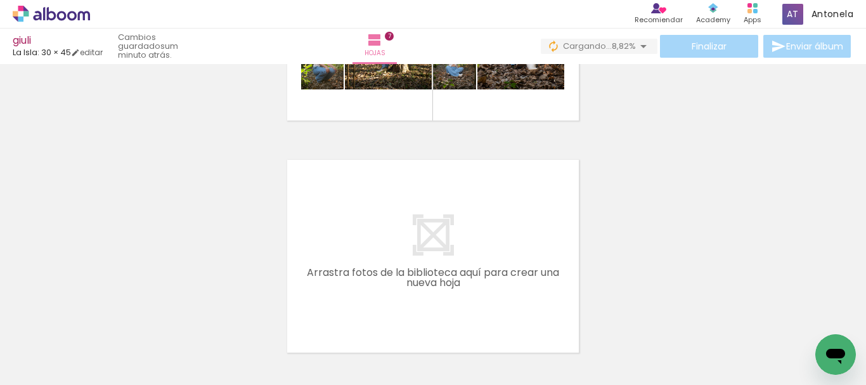
scroll to position [1602, 0]
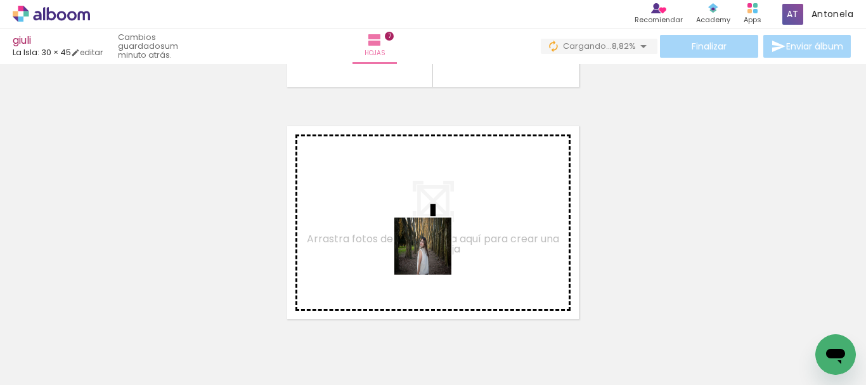
drag, startPoint x: 552, startPoint y: 355, endPoint x: 383, endPoint y: 228, distance: 211.4
click at [383, 228] on quentale-workspace at bounding box center [433, 192] width 866 height 385
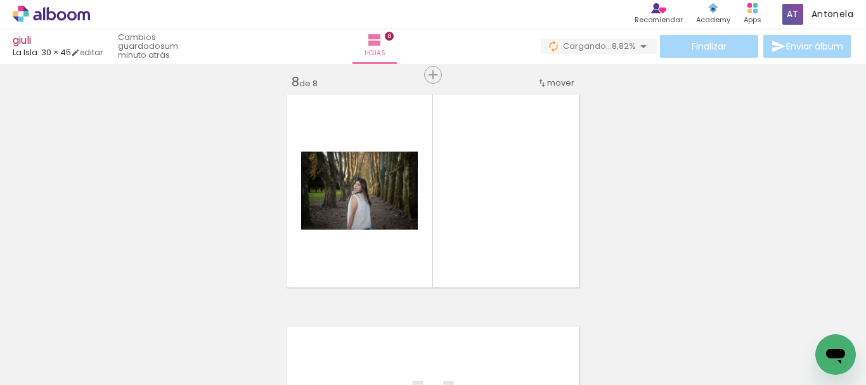
scroll to position [1640, 0]
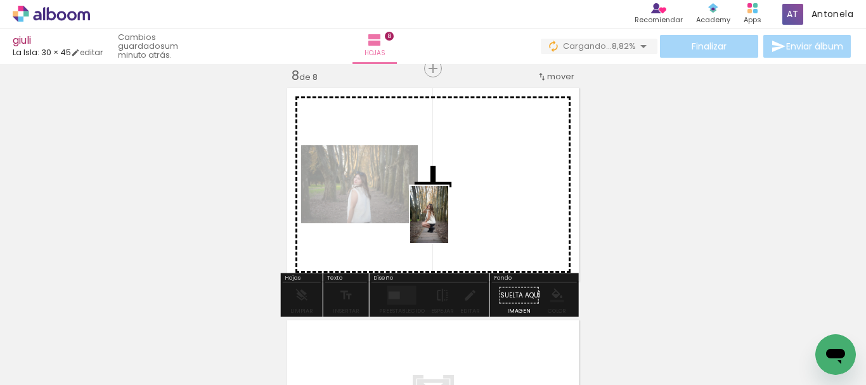
drag, startPoint x: 620, startPoint y: 354, endPoint x: 448, endPoint y: 224, distance: 215.9
click at [448, 224] on quentale-workspace at bounding box center [433, 192] width 866 height 385
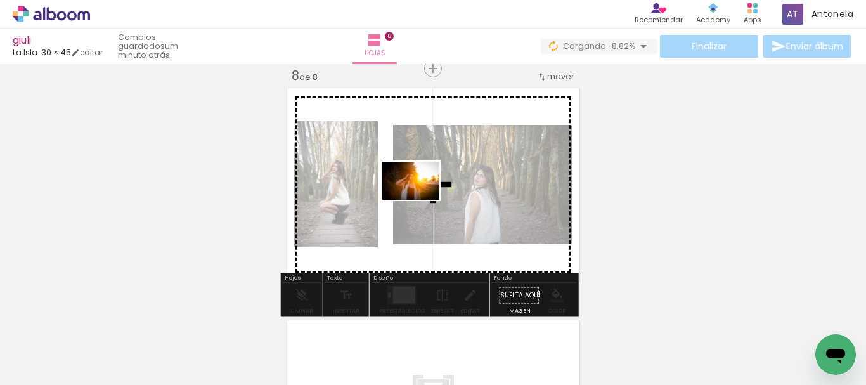
drag, startPoint x: 708, startPoint y: 352, endPoint x: 673, endPoint y: 382, distance: 45.9
click at [418, 199] on quentale-workspace at bounding box center [433, 192] width 866 height 385
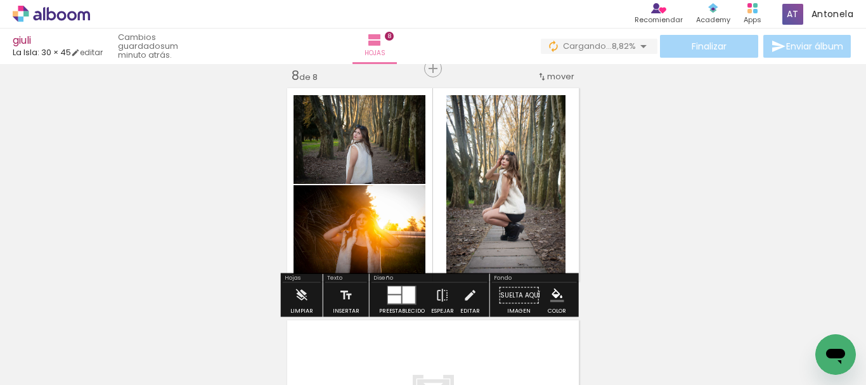
scroll to position [0, 1655]
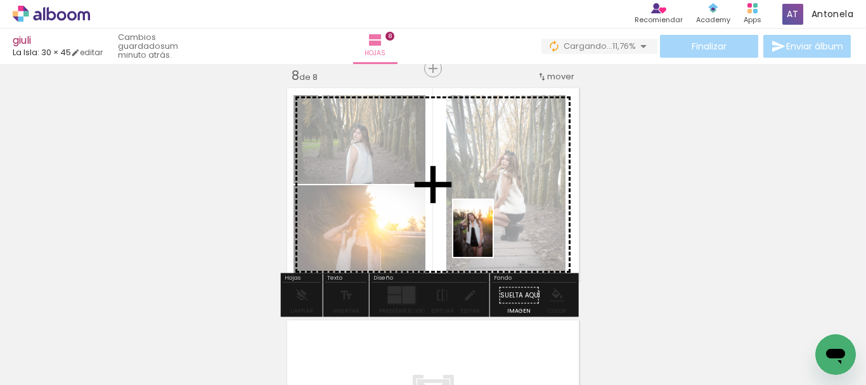
drag, startPoint x: 731, startPoint y: 345, endPoint x: 630, endPoint y: 284, distance: 118.0
click at [485, 235] on quentale-workspace at bounding box center [433, 192] width 866 height 385
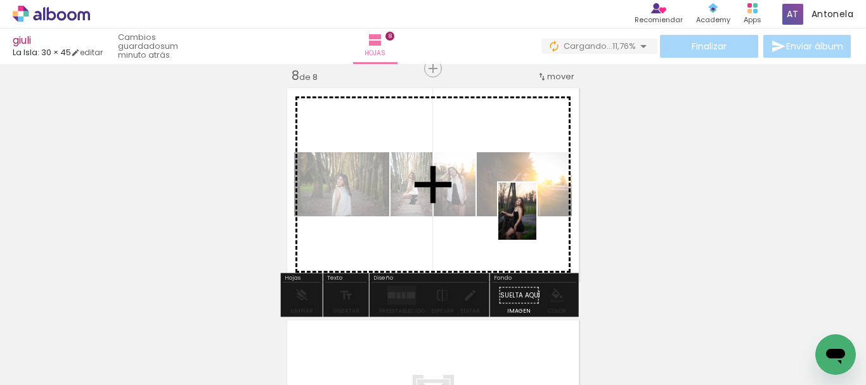
drag, startPoint x: 802, startPoint y: 332, endPoint x: 544, endPoint y: 226, distance: 279.1
click at [536, 220] on quentale-workspace at bounding box center [433, 192] width 866 height 385
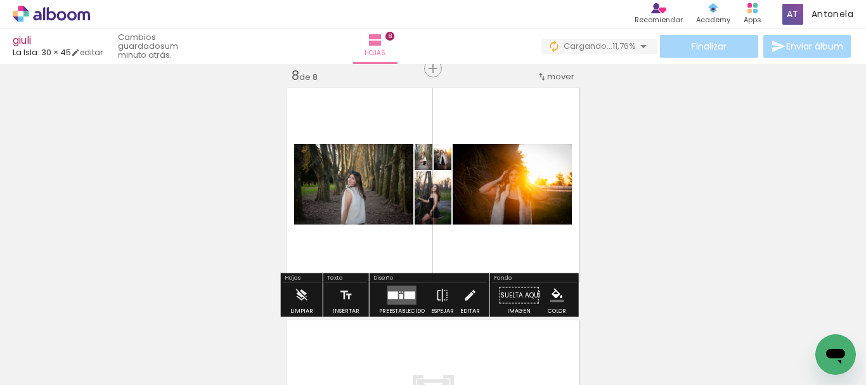
click at [394, 300] on quentale-layouter at bounding box center [401, 295] width 29 height 19
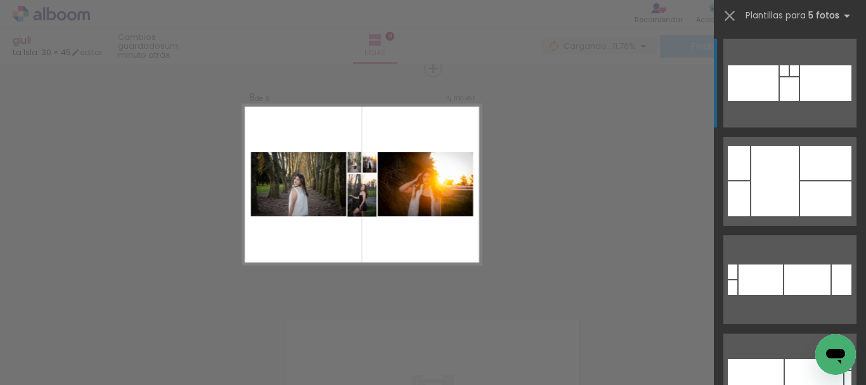
scroll to position [179, 0]
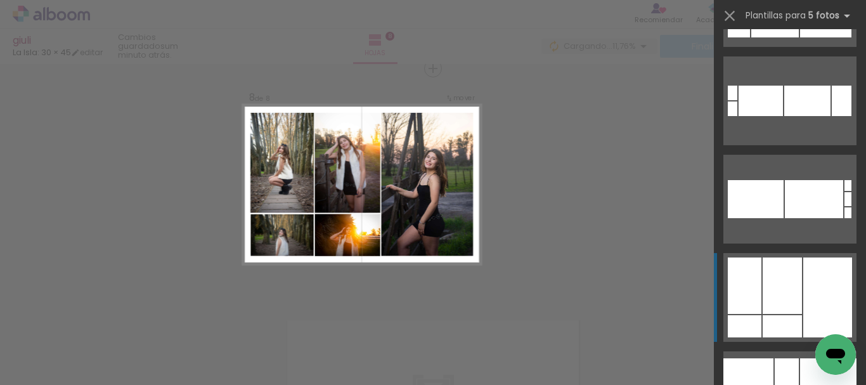
click at [803, 297] on div at bounding box center [827, 297] width 49 height 80
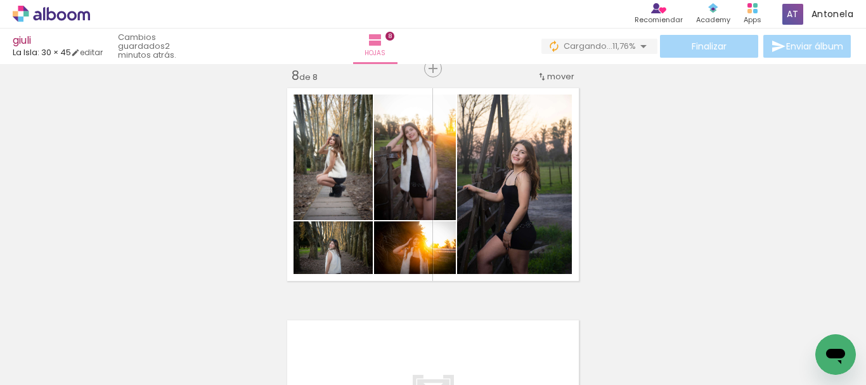
scroll to position [0, 0]
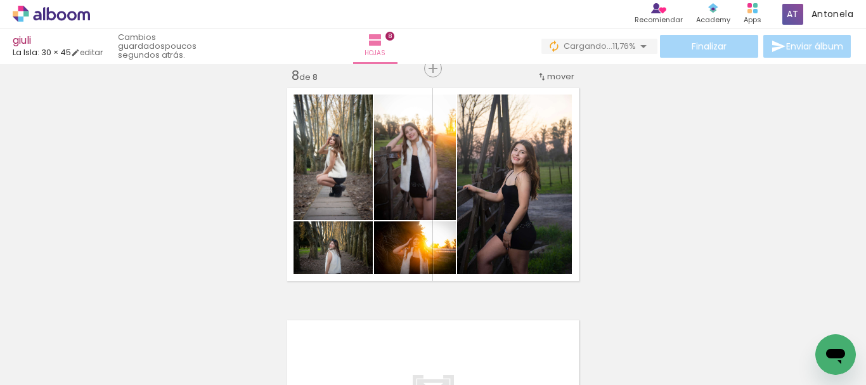
click at [703, 43] on div "Finalizar Enviar álbum" at bounding box center [697, 46] width 312 height 23
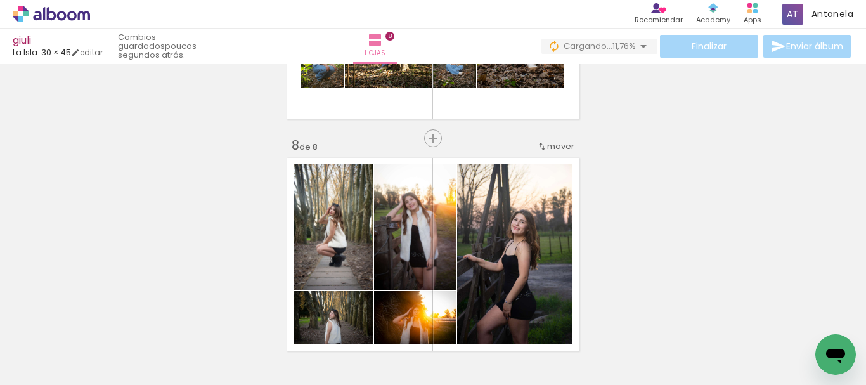
scroll to position [1575, 0]
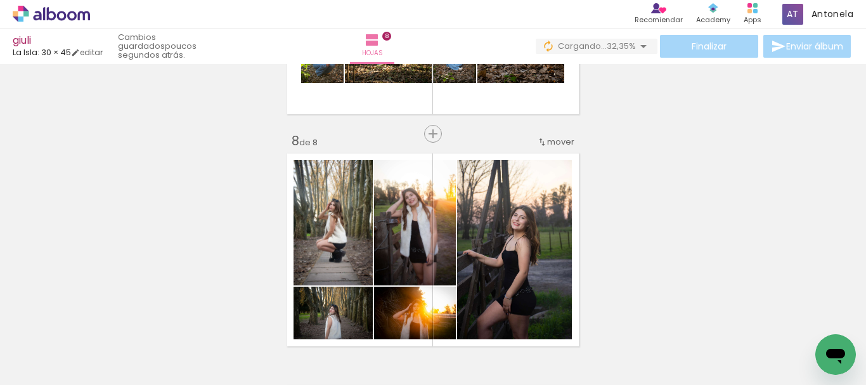
scroll to position [179, 0]
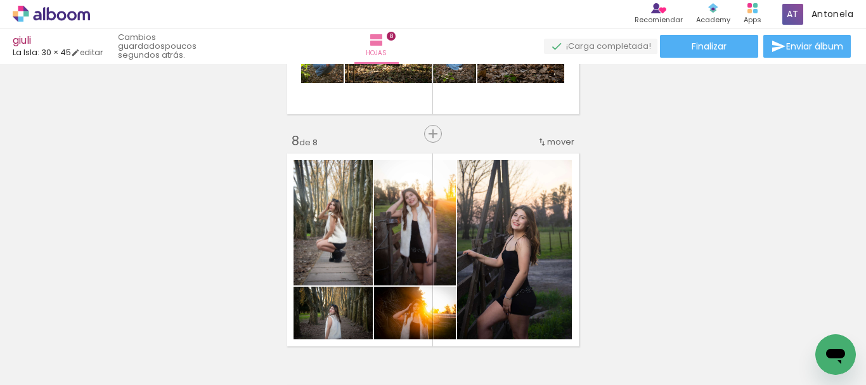
scroll to position [179, 0]
click at [693, 51] on span "Finalizar" at bounding box center [708, 46] width 35 height 9
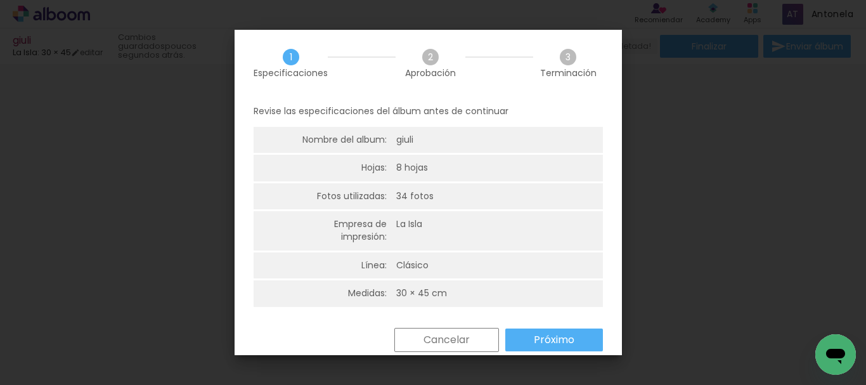
click at [0, 0] on slot "Próximo" at bounding box center [0, 0] width 0 height 0
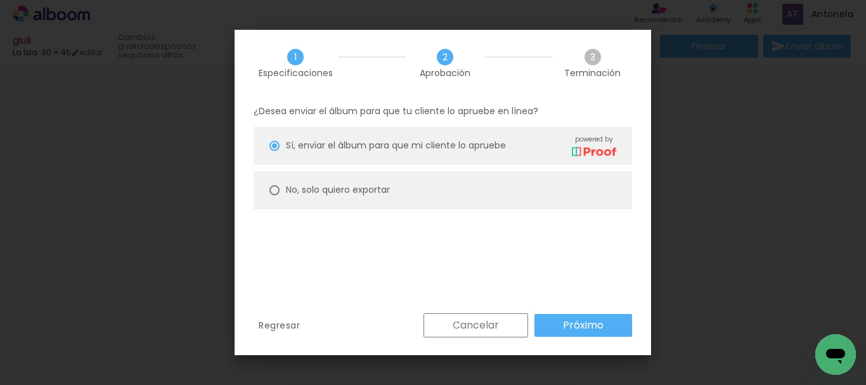
click at [0, 0] on slot "No, solo quiero exportar" at bounding box center [0, 0] width 0 height 0
type paper-radio-button "on"
click at [0, 0] on slot "Próximo" at bounding box center [0, 0] width 0 height 0
type input "Alta, 300 DPI"
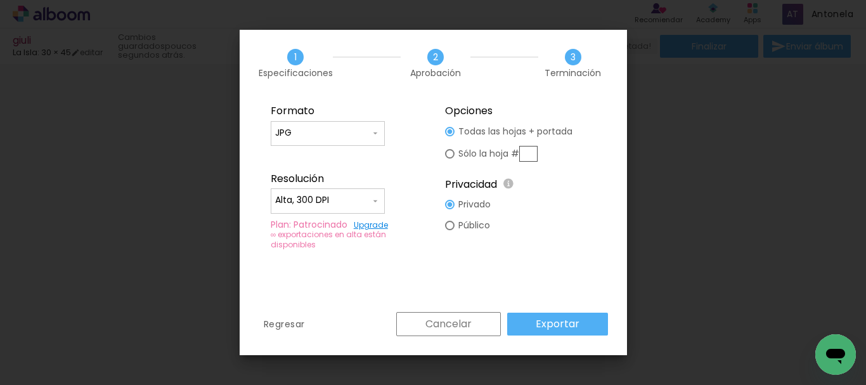
click at [534, 323] on paper-button "Exportar" at bounding box center [557, 323] width 101 height 23
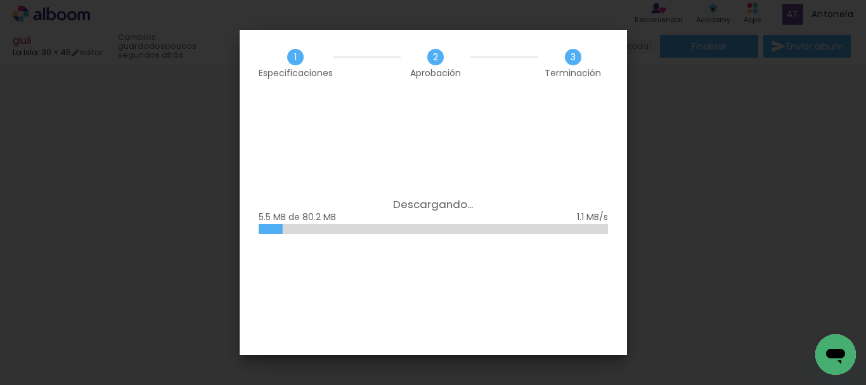
scroll to position [179, 0]
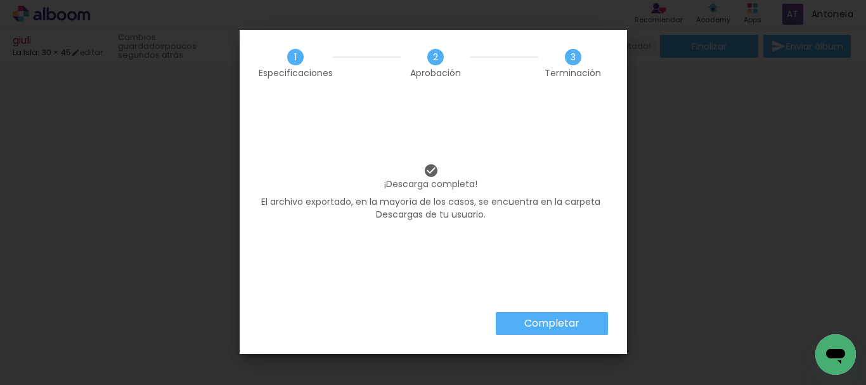
scroll to position [179, 0]
